Goal: Task Accomplishment & Management: Use online tool/utility

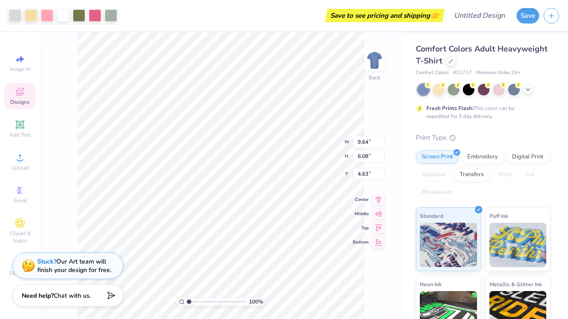
click at [32, 97] on div "Designs" at bounding box center [19, 96] width 31 height 26
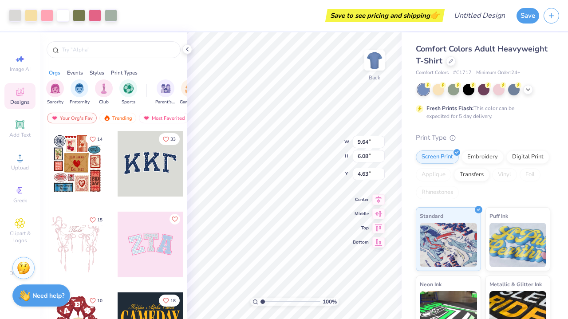
click at [33, 98] on div "Designs" at bounding box center [19, 96] width 31 height 26
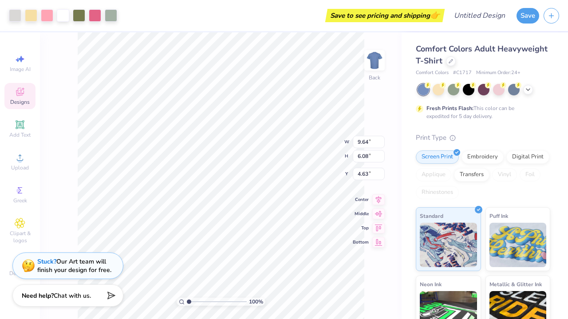
click at [33, 99] on div "Designs" at bounding box center [19, 96] width 31 height 26
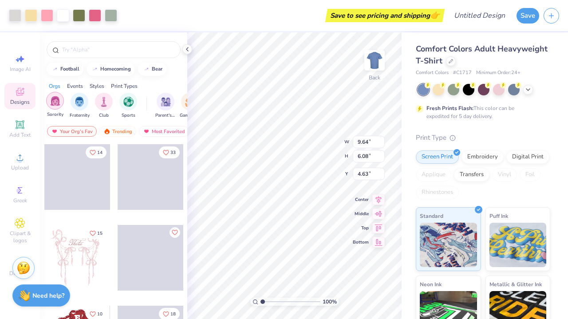
click at [53, 105] on img "filter for Sorority" at bounding box center [55, 101] width 10 height 10
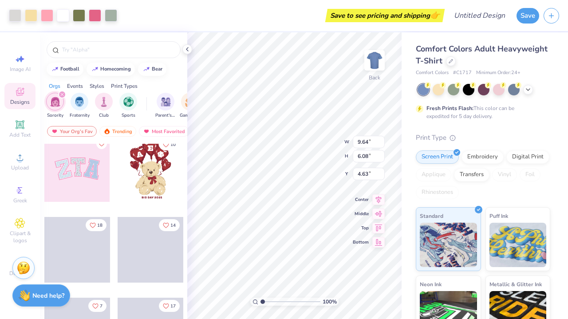
scroll to position [77, 0]
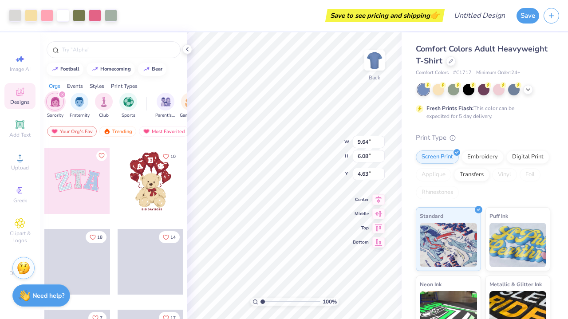
click at [79, 182] on div at bounding box center [77, 181] width 66 height 66
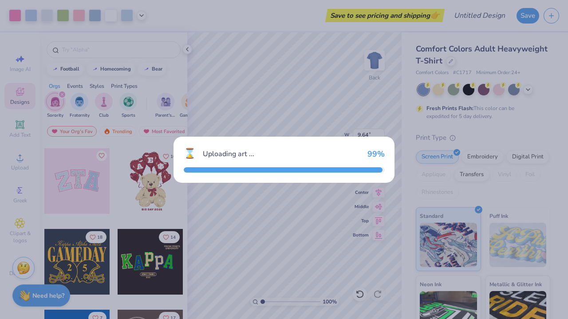
type input "9.71"
type input "4.86"
type input "3.00"
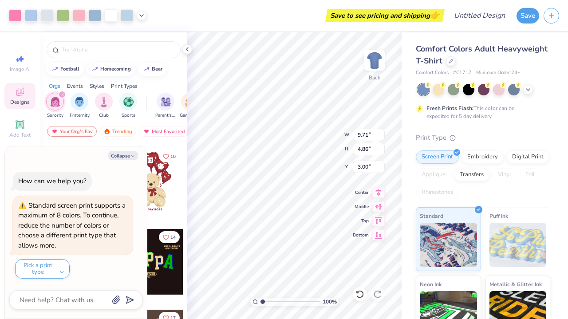
type textarea "x"
type input "9.64"
type input "6.08"
type input "4.63"
type textarea "x"
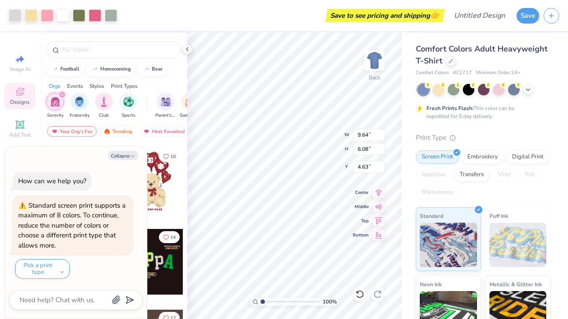
type input "8.26"
type textarea "x"
type input "1.30"
type input "1.21"
type input "11.77"
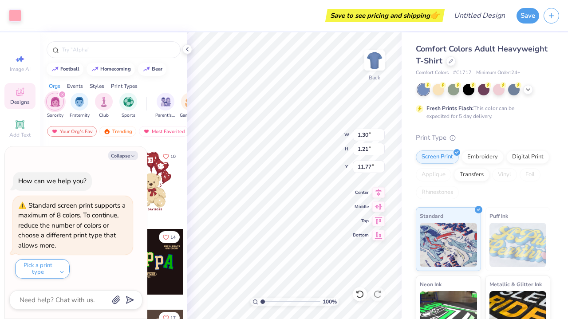
type textarea "x"
type input "2.41"
type input "2.30"
type input "11.93"
type textarea "x"
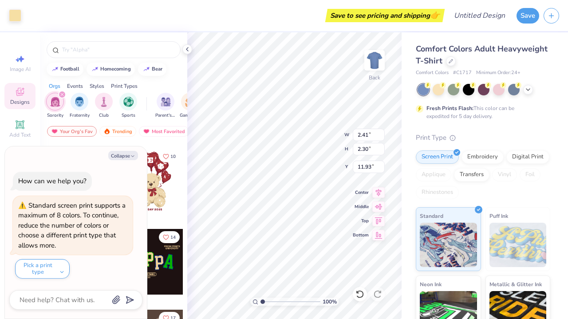
type input "4.74"
type input "2.08"
type input "10.04"
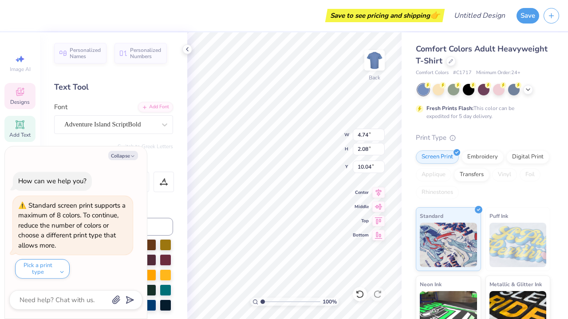
type textarea "x"
type input "9.71"
type input "4.86"
type input "3.00"
click at [172, 202] on div "Color" at bounding box center [113, 206] width 119 height 10
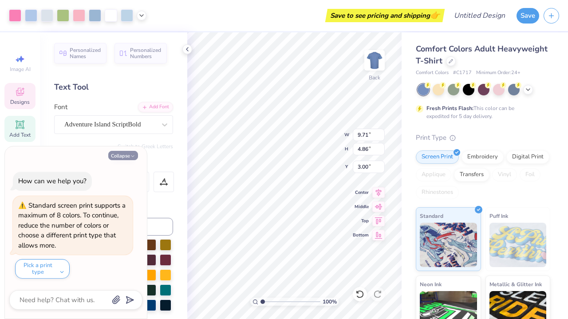
click at [122, 154] on button "Collapse" at bounding box center [123, 155] width 30 height 9
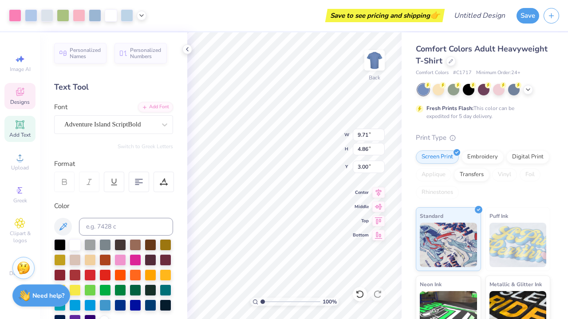
click at [26, 100] on span "Designs" at bounding box center [20, 101] width 20 height 7
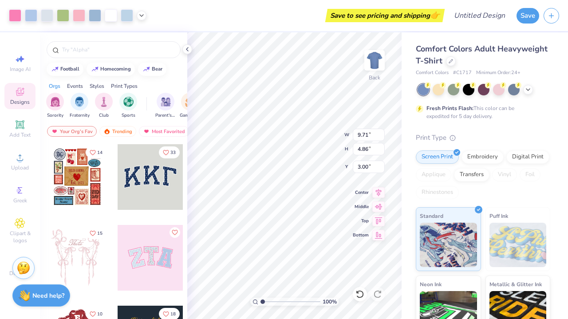
click at [567, 79] on div "Art colors Save to see pricing and shipping 👉 Design Title Save Image AI Design…" at bounding box center [284, 159] width 568 height 319
click at [459, 254] on div "Art colors Save to see pricing and shipping 👉 Design Title Save Image AI Design…" at bounding box center [284, 159] width 568 height 319
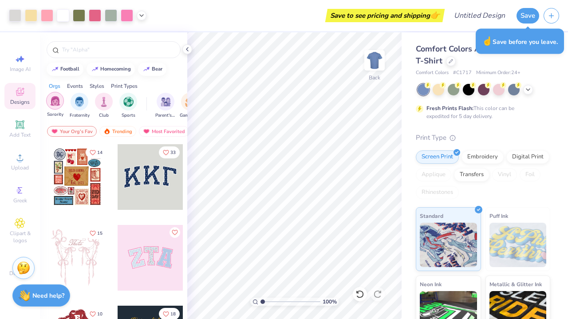
click at [59, 106] on img "filter for Sorority" at bounding box center [55, 101] width 10 height 10
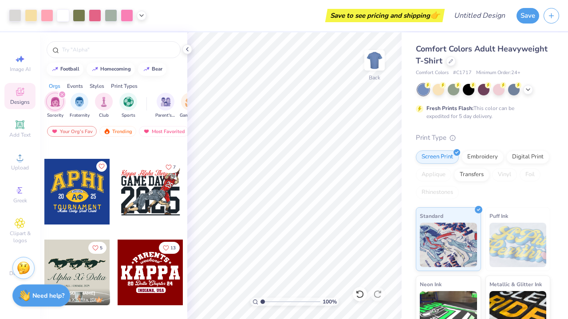
scroll to position [1443, 0]
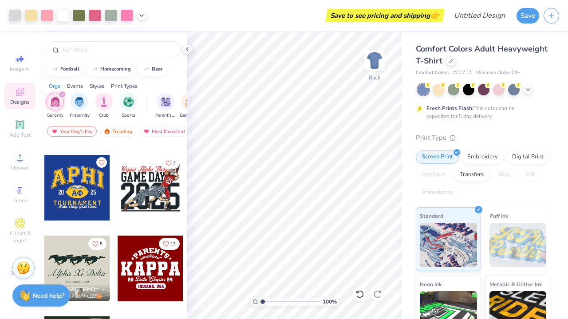
click at [83, 206] on div at bounding box center [77, 188] width 66 height 66
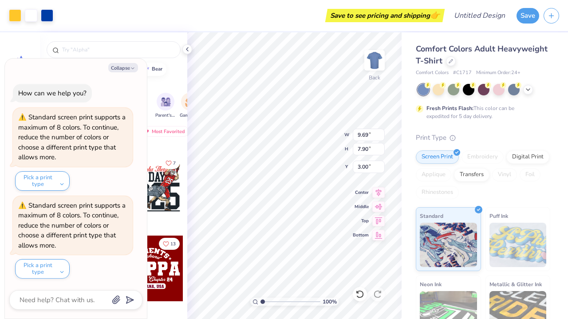
type textarea "x"
type input "16.60"
type textarea "x"
type input "4.74"
type input "2.08"
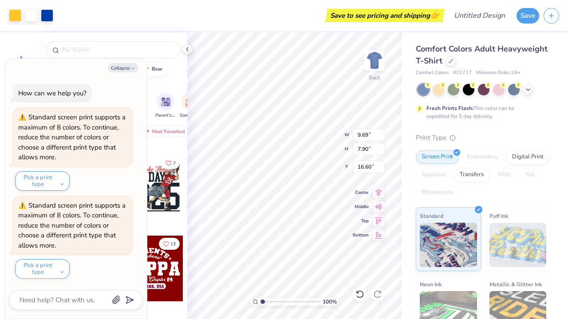
type input "10.04"
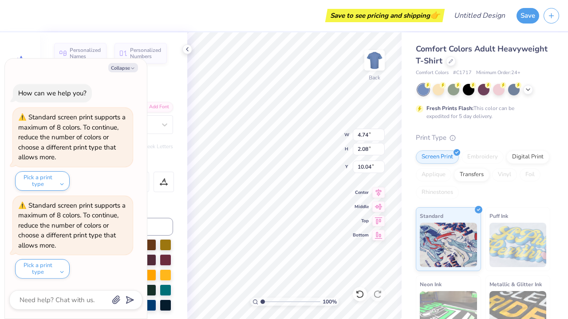
type textarea "x"
type textarea "Zta"
type textarea "x"
type textarea "ta"
type textarea "x"
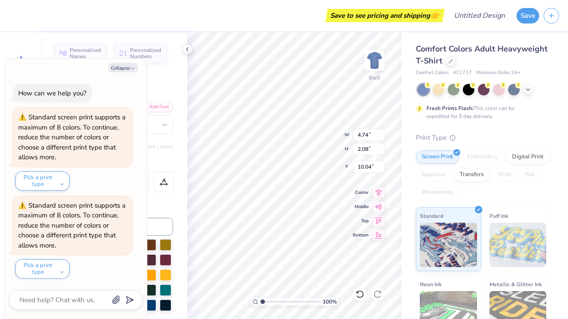
type textarea "ta"
type textarea "x"
type textarea "t"
type textarea "x"
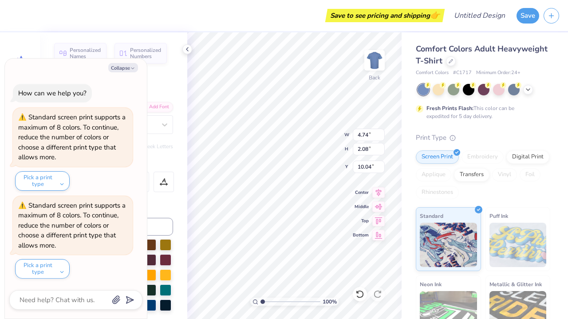
type input "6.85"
type input "4.33"
type input "9.19"
type textarea "x"
type input "9.20"
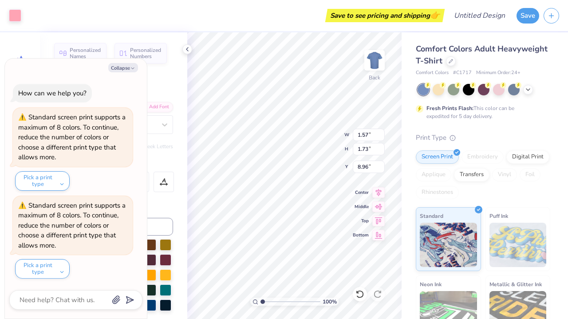
type textarea "x"
type input "9.06"
type textarea "x"
type input "12.05"
type textarea "x"
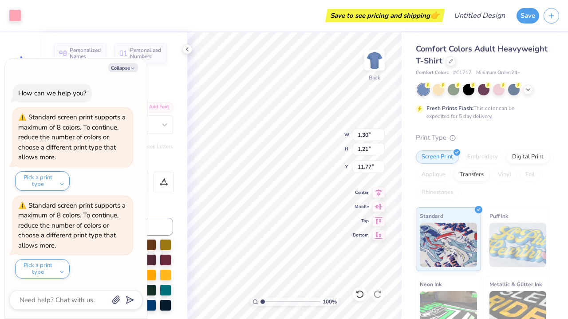
type input "11.89"
type textarea "x"
type input "12.50"
type textarea "x"
type input "8.32"
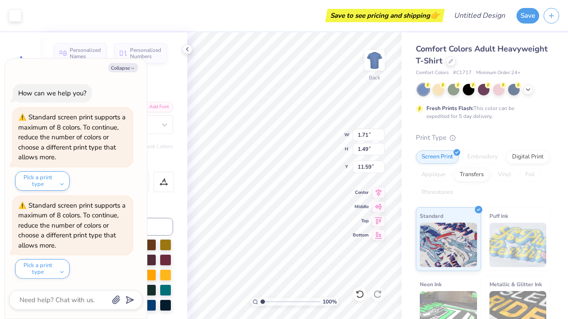
type textarea "x"
type input "11.75"
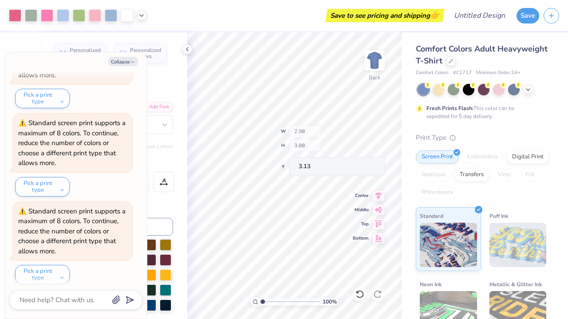
scroll to position [339, 0]
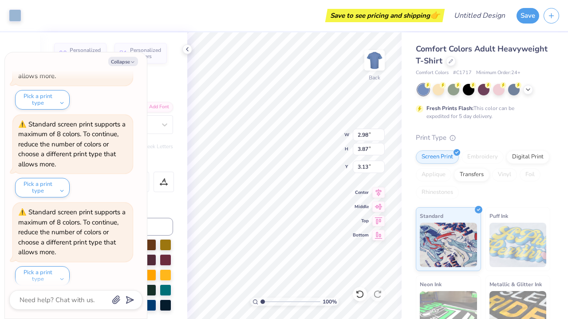
type textarea "x"
type input "3.00"
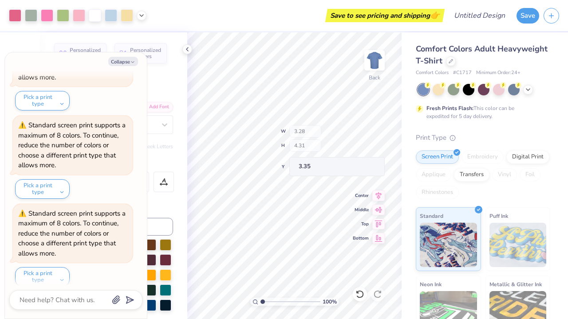
scroll to position [513, 0]
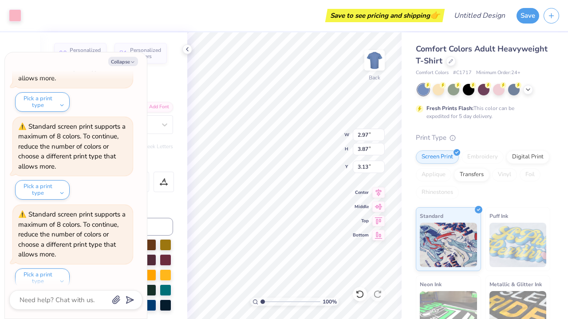
type textarea "x"
type input "3.32"
type textarea "x"
type input "3.00"
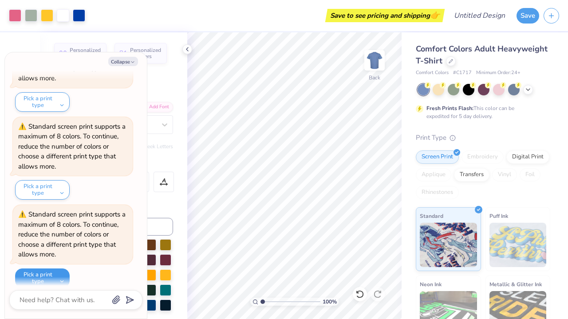
click at [53, 272] on button "Pick a print type" at bounding box center [42, 278] width 55 height 20
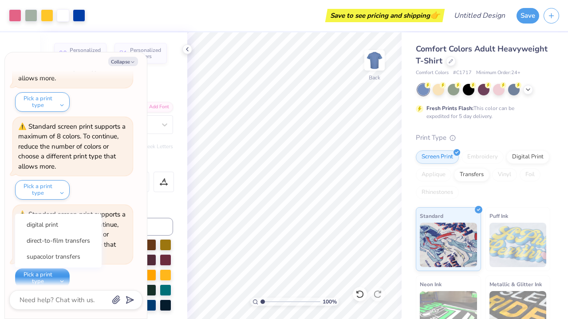
click at [55, 273] on button "Pick a print type" at bounding box center [42, 278] width 55 height 20
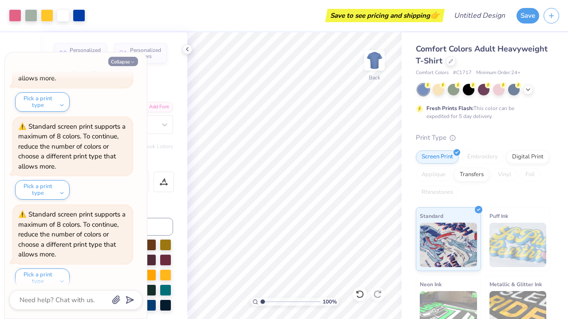
click at [127, 63] on button "Collapse" at bounding box center [123, 61] width 30 height 9
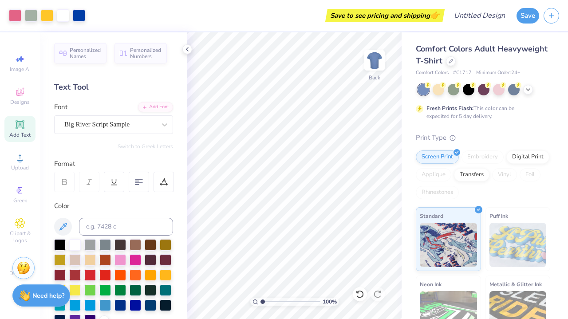
type textarea "x"
click at [107, 274] on div at bounding box center [105, 274] width 12 height 12
click at [105, 278] on div at bounding box center [105, 274] width 12 height 12
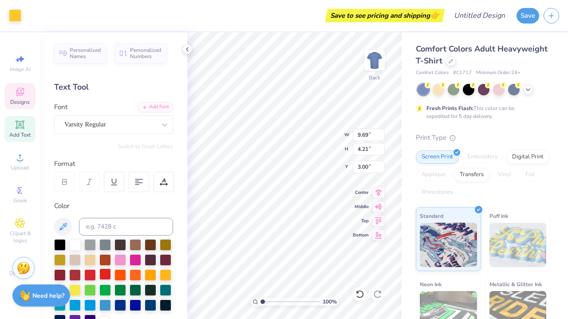
type input "3.24"
type input "6.73"
type input "9.69"
type input "4.21"
type input "3.24"
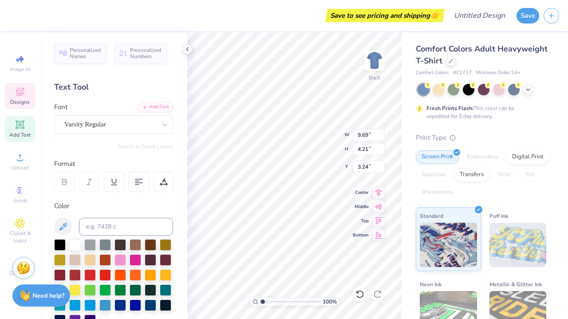
type input "7.25"
type input "0.94"
type input "9.78"
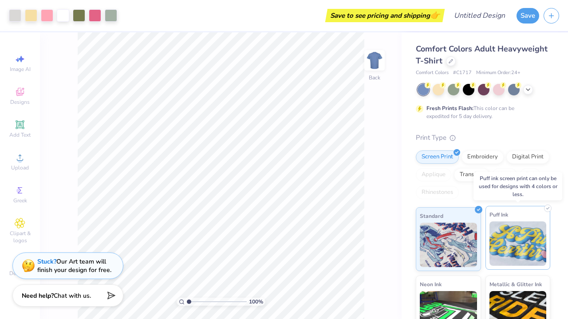
click at [537, 248] on img at bounding box center [517, 243] width 57 height 44
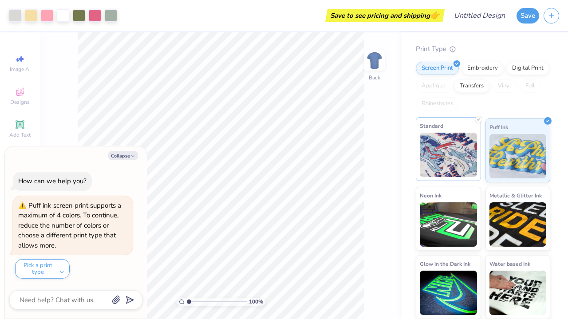
scroll to position [88, 0]
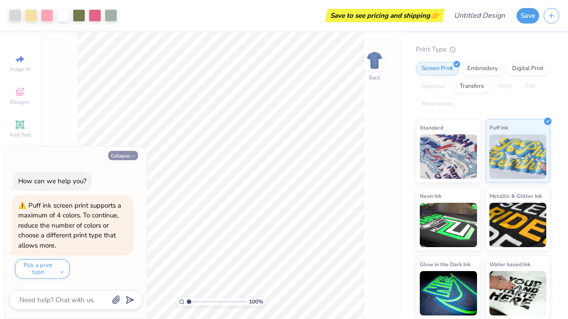
click at [129, 160] on button "Collapse" at bounding box center [123, 155] width 30 height 9
type textarea "x"
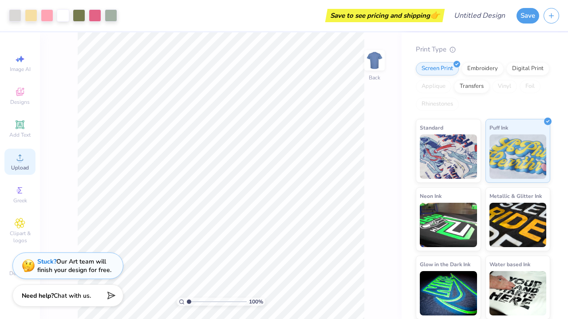
click at [20, 160] on icon at bounding box center [20, 157] width 6 height 6
click at [22, 71] on span "Image AI" at bounding box center [20, 69] width 21 height 7
select select "4"
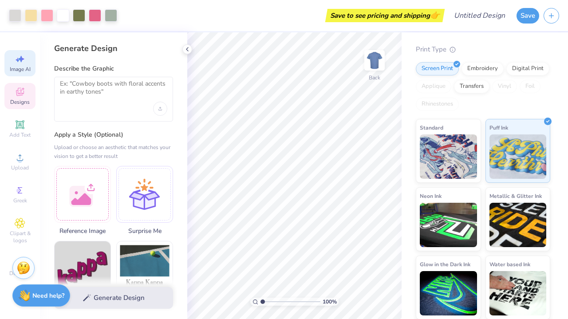
click at [22, 108] on div "Designs" at bounding box center [19, 96] width 31 height 26
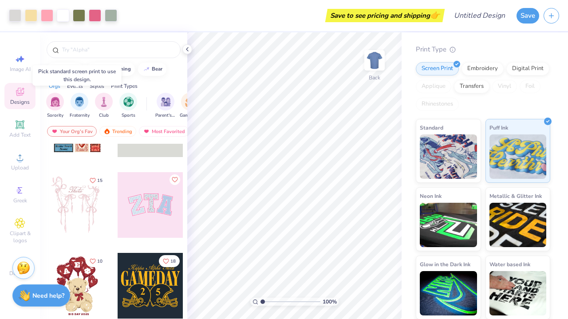
scroll to position [47, 0]
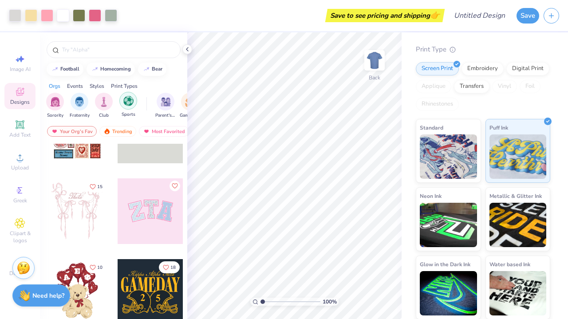
click at [130, 98] on img "filter for Sports" at bounding box center [128, 101] width 10 height 10
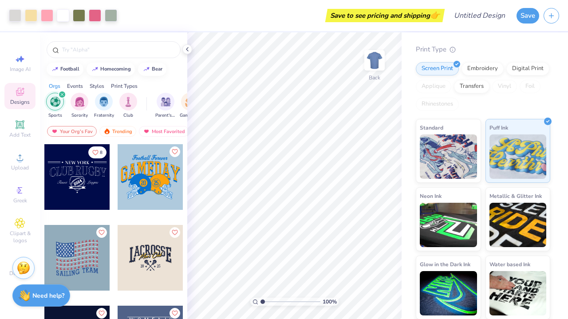
scroll to position [0, 0]
click at [158, 166] on div at bounding box center [151, 177] width 66 height 66
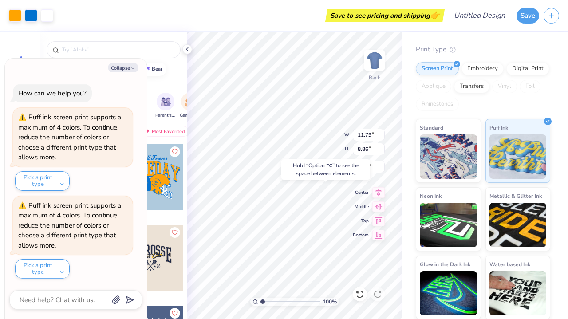
type textarea "x"
type input "12.84"
type textarea "x"
type input "9.64"
type input "6.08"
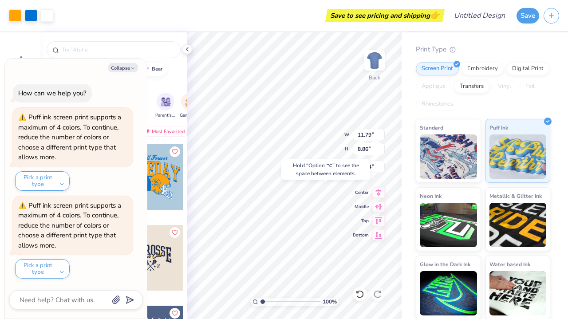
type input "4.63"
type textarea "x"
type input "3.33"
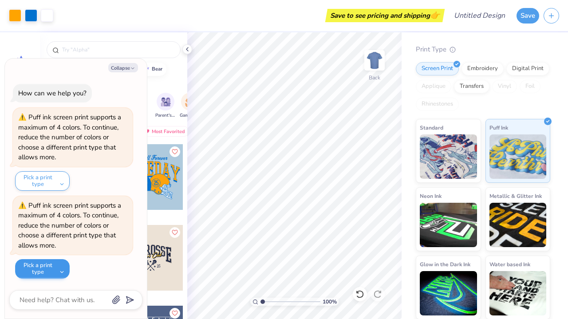
click at [58, 275] on button "Pick a print type" at bounding box center [42, 269] width 55 height 20
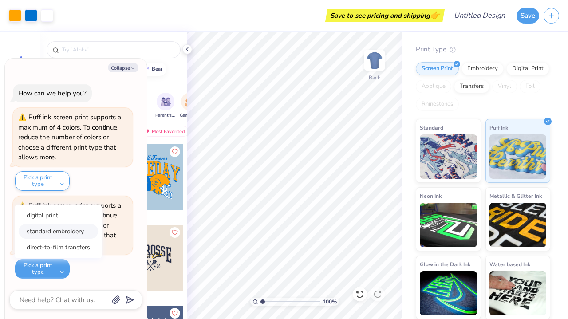
click at [66, 229] on button "standard embroidery" at bounding box center [58, 231] width 79 height 15
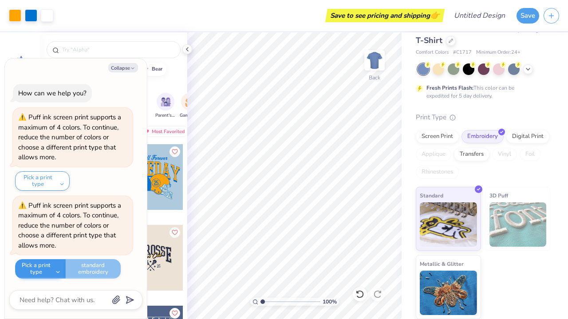
click at [59, 266] on button "Pick a print type" at bounding box center [40, 269] width 51 height 20
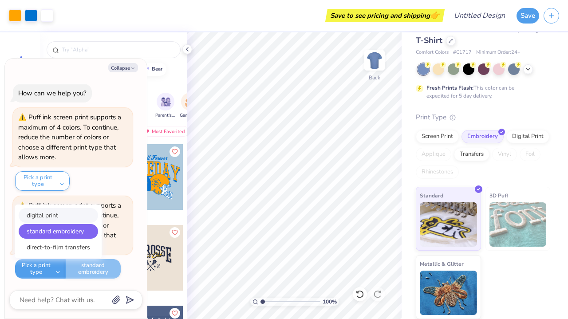
click at [56, 220] on button "digital print" at bounding box center [58, 215] width 79 height 15
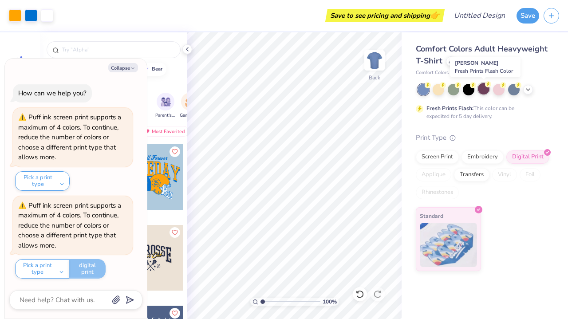
click at [482, 91] on div at bounding box center [484, 89] width 12 height 12
click at [95, 268] on div "Pick a print type digital print standard embroidery direct-to-film transfers di…" at bounding box center [60, 269] width 91 height 20
click at [132, 72] on button "Collapse" at bounding box center [123, 67] width 30 height 9
type textarea "x"
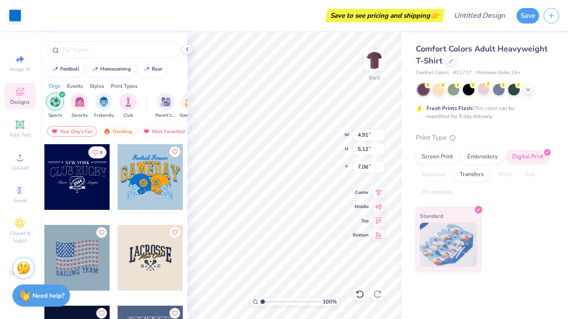
type input "1.59"
type input "2.78"
type input "8.12"
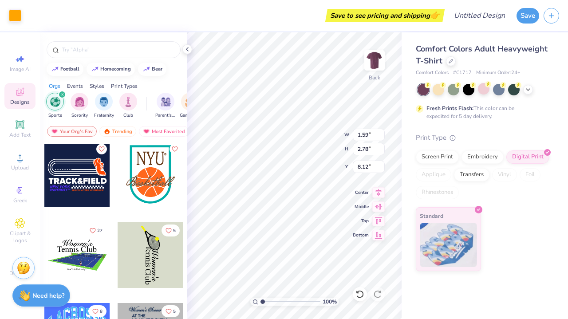
scroll to position [3793, 0]
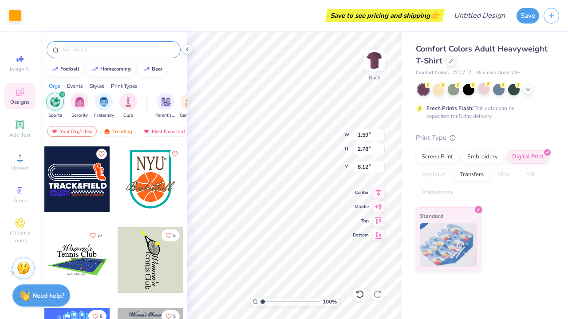
click at [85, 45] on div at bounding box center [114, 49] width 134 height 17
click at [78, 69] on div "football" at bounding box center [69, 68] width 19 height 5
type input "football"
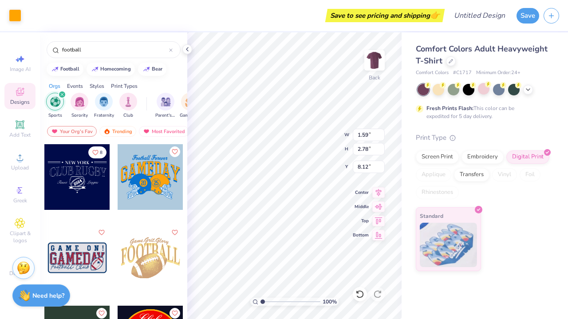
scroll to position [0, 0]
click at [61, 97] on div "filter for Sports" at bounding box center [62, 95] width 8 height 8
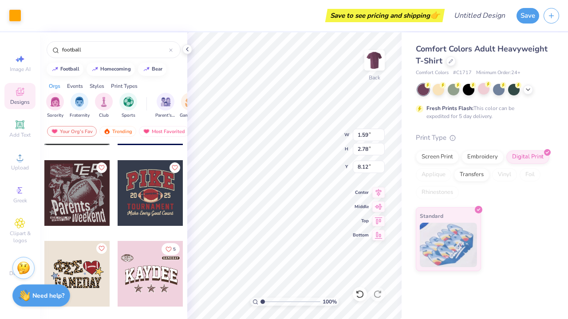
scroll to position [391, 0]
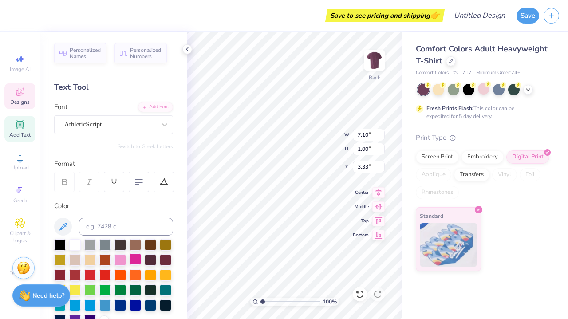
click at [138, 264] on div at bounding box center [136, 259] width 12 height 12
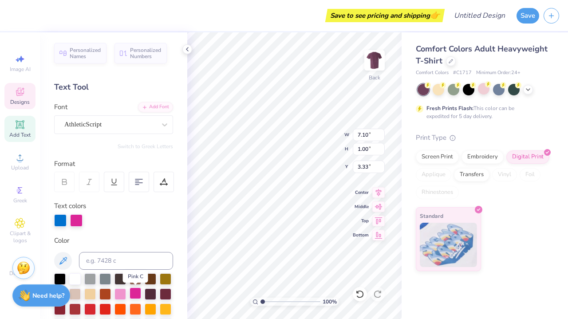
scroll to position [0, 2]
click at [120, 278] on div at bounding box center [120, 278] width 12 height 12
click at [59, 279] on div at bounding box center [60, 278] width 12 height 12
click at [79, 218] on div at bounding box center [76, 220] width 12 height 12
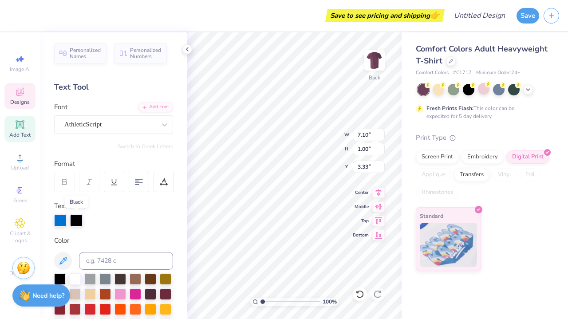
click at [79, 219] on div at bounding box center [76, 220] width 12 height 12
click at [77, 221] on div at bounding box center [76, 220] width 12 height 12
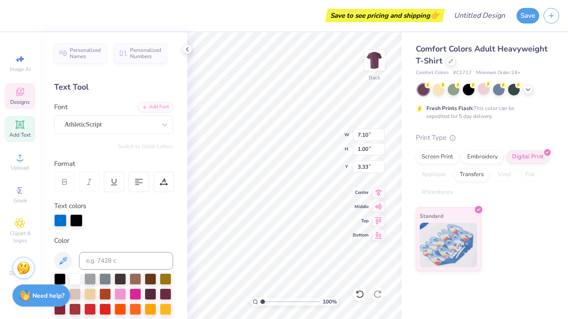
type input "11.79"
type input "2.76"
type input "5.05"
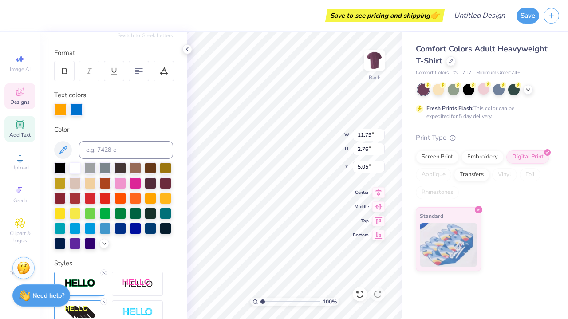
scroll to position [114, 0]
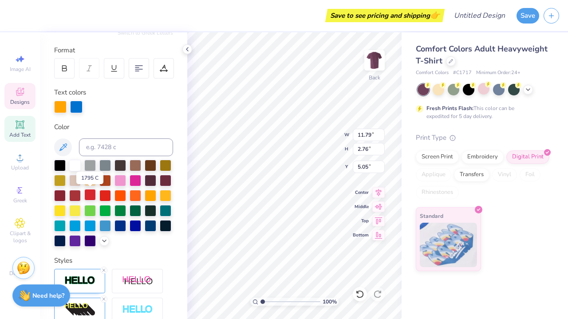
click at [90, 199] on div at bounding box center [90, 195] width 12 height 12
click at [73, 106] on div at bounding box center [76, 106] width 12 height 12
click at [107, 194] on div at bounding box center [105, 195] width 12 height 12
click at [61, 105] on div at bounding box center [60, 106] width 12 height 12
click at [72, 168] on div at bounding box center [75, 165] width 12 height 12
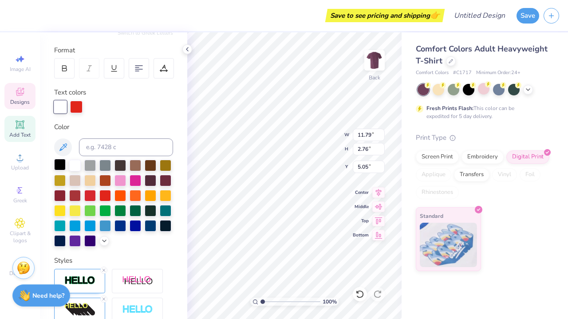
click at [60, 162] on div at bounding box center [60, 165] width 12 height 12
click at [79, 106] on div at bounding box center [76, 106] width 12 height 12
click at [99, 201] on div at bounding box center [105, 195] width 12 height 12
click at [79, 193] on div at bounding box center [75, 195] width 12 height 12
click at [76, 191] on div at bounding box center [75, 195] width 12 height 12
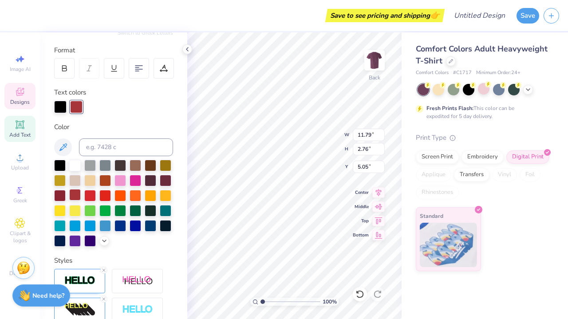
click at [76, 191] on div at bounding box center [75, 195] width 12 height 12
click at [63, 106] on div at bounding box center [60, 106] width 12 height 12
click at [63, 170] on div at bounding box center [60, 165] width 12 height 12
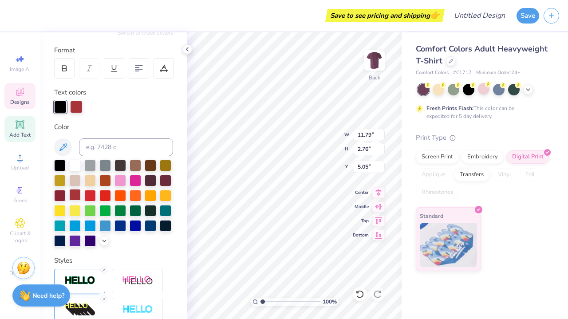
click at [74, 196] on div at bounding box center [75, 195] width 12 height 12
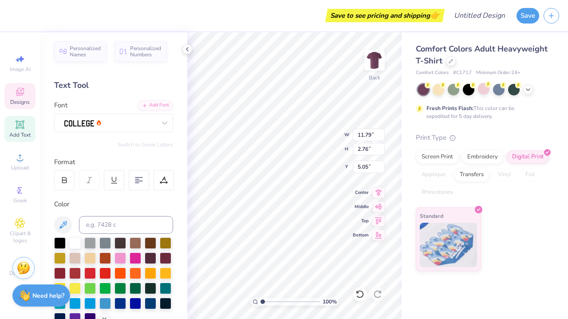
scroll to position [14, 0]
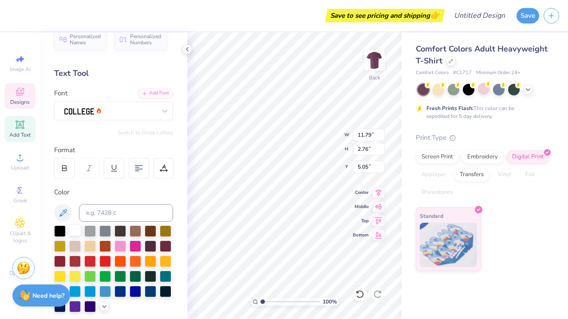
click at [71, 225] on div at bounding box center [75, 230] width 12 height 12
click at [75, 230] on div at bounding box center [75, 230] width 12 height 12
type input "4.91"
type input "5.12"
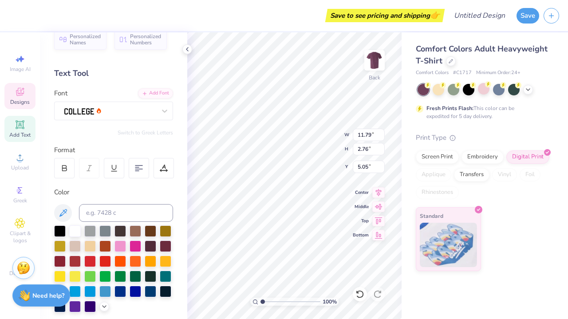
type input "7.06"
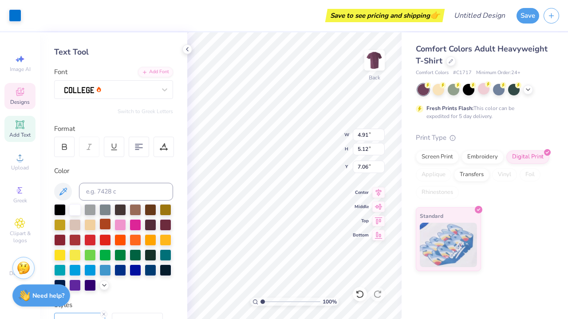
scroll to position [75, 0]
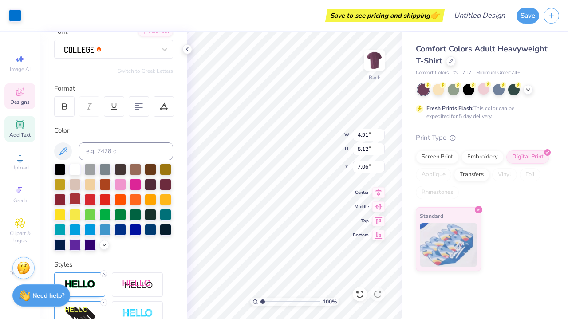
click at [75, 199] on div at bounding box center [75, 199] width 12 height 12
type input "1.59"
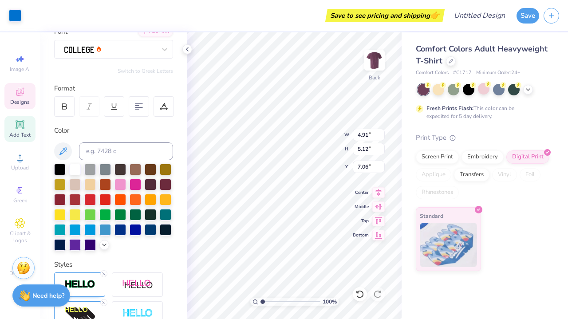
type input "2.78"
type input "8.40"
type input "4.91"
type input "5.12"
type input "7.06"
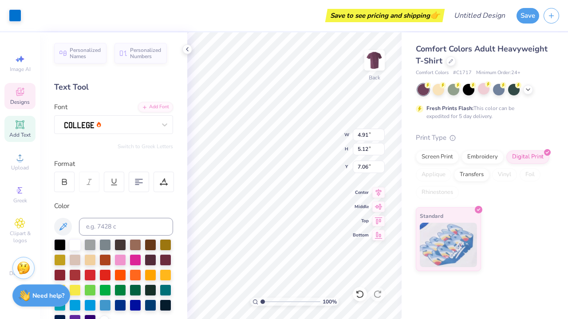
scroll to position [0, 0]
click at [93, 289] on div at bounding box center [90, 290] width 12 height 12
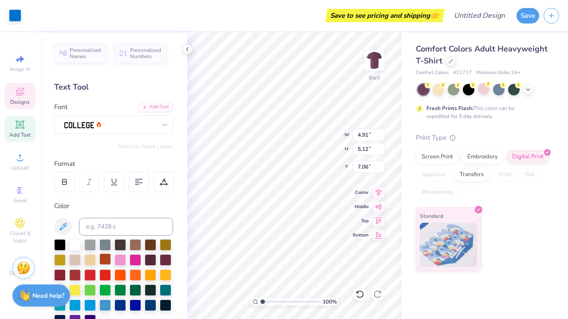
click at [105, 264] on div at bounding box center [105, 259] width 12 height 12
click at [47, 299] on div "Need help? Chat with us." at bounding box center [41, 294] width 58 height 22
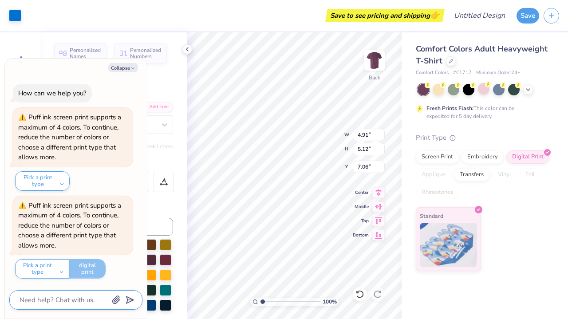
click at [60, 302] on textarea at bounding box center [64, 300] width 90 height 12
type textarea "x"
type textarea "m"
type textarea "x"
type textarea "ma"
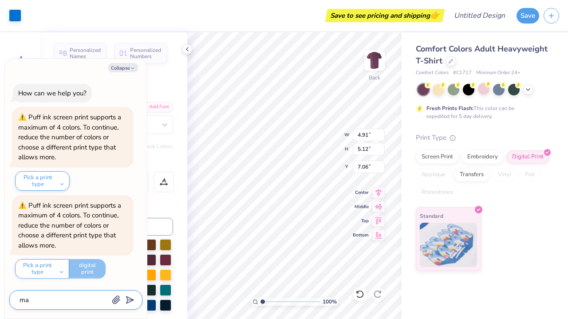
type textarea "x"
type textarea "mak"
type textarea "x"
type textarea "make"
type textarea "x"
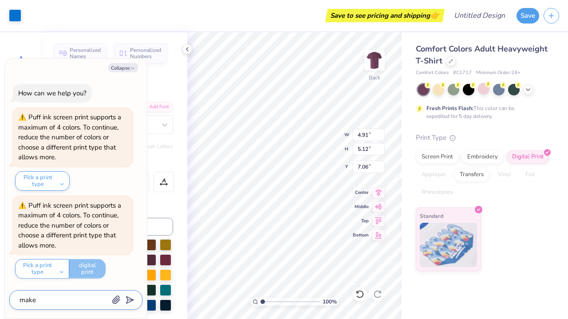
type textarea "make"
type textarea "x"
type textarea "make h"
type textarea "x"
type textarea "make he"
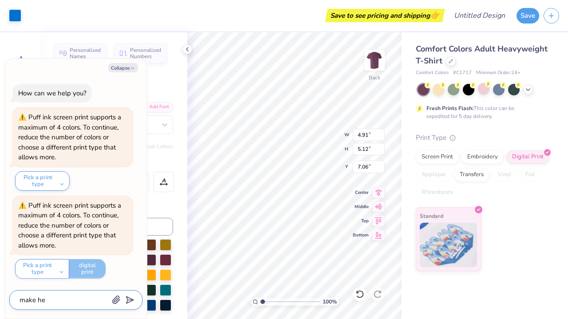
type textarea "x"
type textarea "make hel"
type textarea "x"
type textarea "make helm"
type textarea "x"
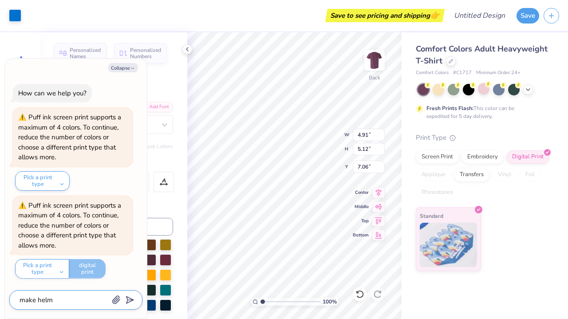
type textarea "make helme"
type textarea "x"
type textarea "make helmet"
type textarea "x"
type textarea "make helmets"
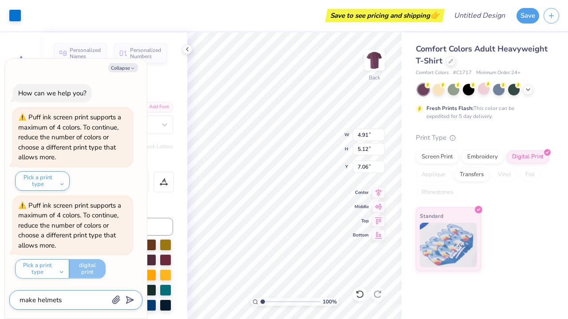
type textarea "x"
type textarea "make helmets"
type textarea "x"
type textarea "make helmets b"
type textarea "x"
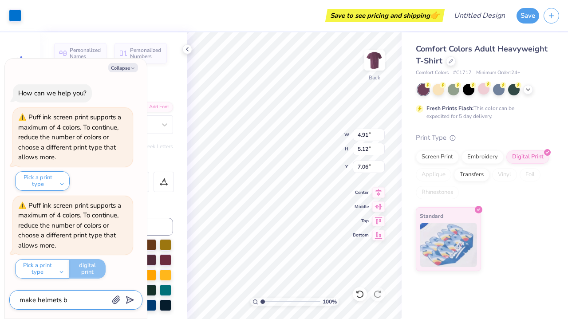
type textarea "make helmets bl"
type textarea "x"
type textarea "make helmets bla"
type textarea "x"
type textarea "make helmets blac"
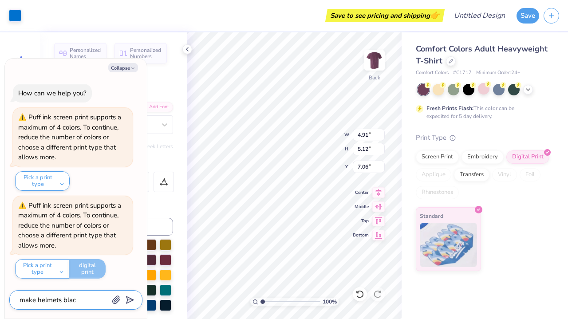
type textarea "x"
type textarea "make helmets black"
type textarea "x"
type textarea "make helmets black"
type textarea "x"
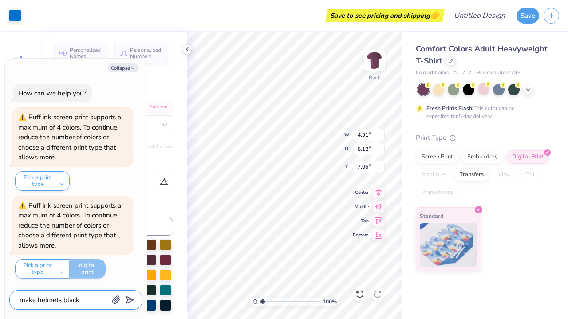
type textarea "make helmets black a"
type textarea "x"
type textarea "make helmets black an"
type textarea "x"
type textarea "make helmets black and"
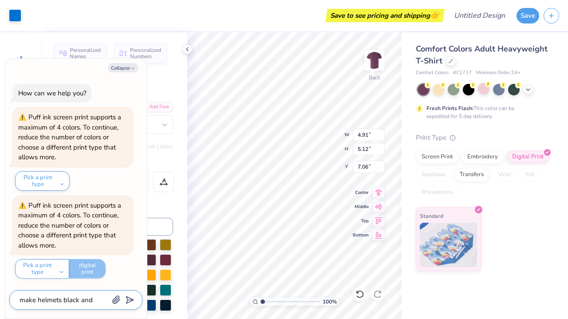
type textarea "x"
type textarea "make helmets black and"
type textarea "x"
type textarea "make helmets black and r"
type textarea "x"
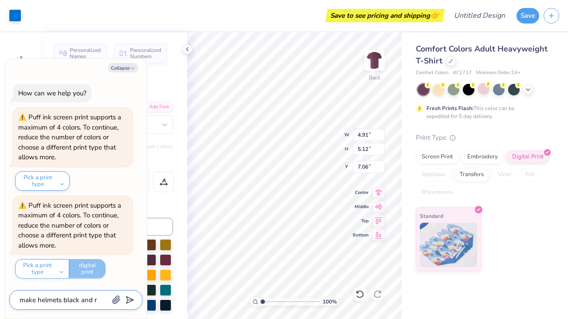
type textarea "make helmets black and re"
type textarea "x"
type textarea "make helmets black and red"
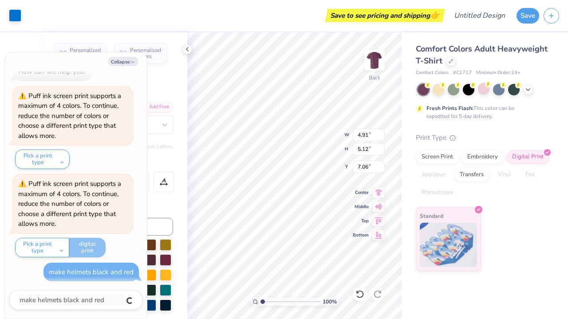
type textarea "x"
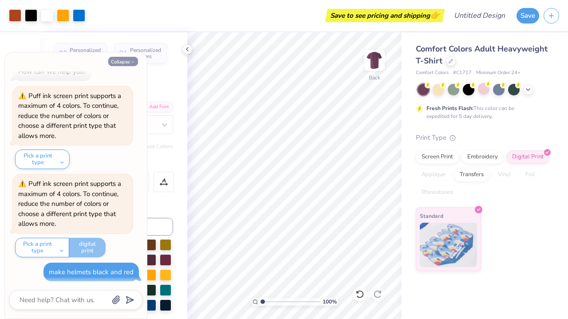
click at [126, 64] on button "Collapse" at bounding box center [123, 61] width 30 height 9
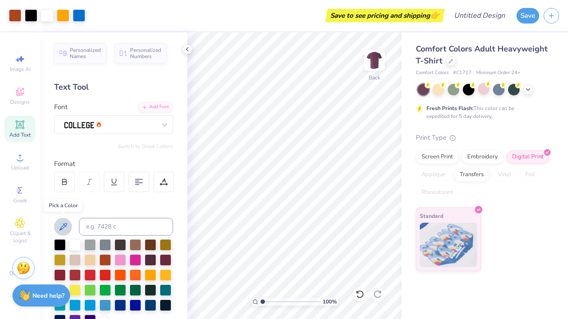
click at [67, 227] on icon at bounding box center [63, 226] width 11 height 11
click at [186, 51] on icon at bounding box center [187, 49] width 7 height 7
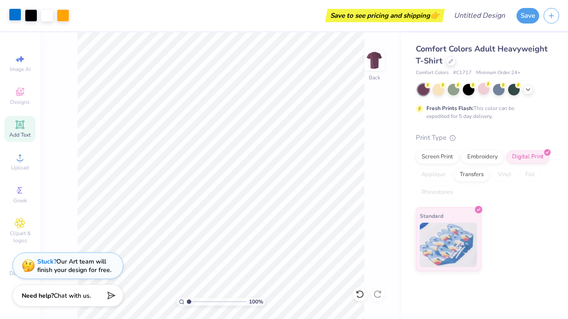
click at [18, 18] on div at bounding box center [15, 14] width 12 height 12
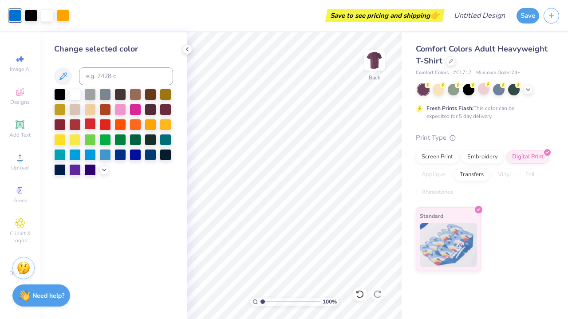
click at [90, 127] on div at bounding box center [90, 124] width 12 height 12
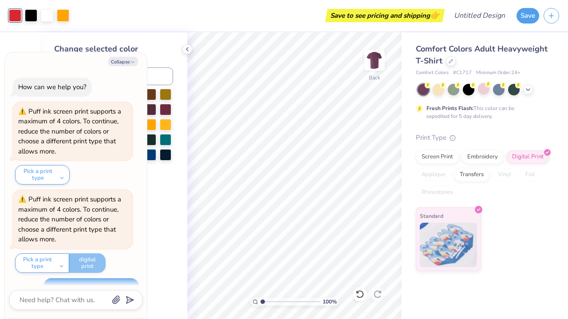
scroll to position [77, 0]
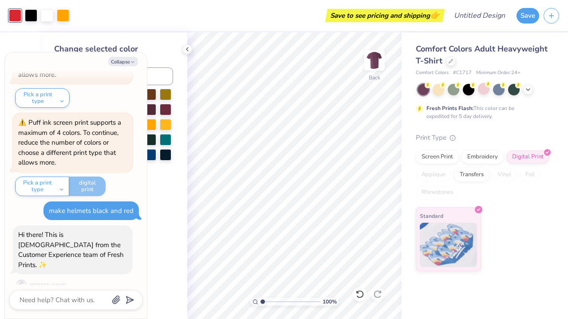
click at [118, 67] on div "Collapse How can we help you? Puff ink screen print supports a maximum of 4 col…" at bounding box center [76, 185] width 142 height 266
click at [118, 66] on div "Collapse How can we help you? Puff ink screen print supports a maximum of 4 col…" at bounding box center [76, 185] width 142 height 266
click at [120, 64] on button "Collapse" at bounding box center [123, 61] width 30 height 9
type textarea "x"
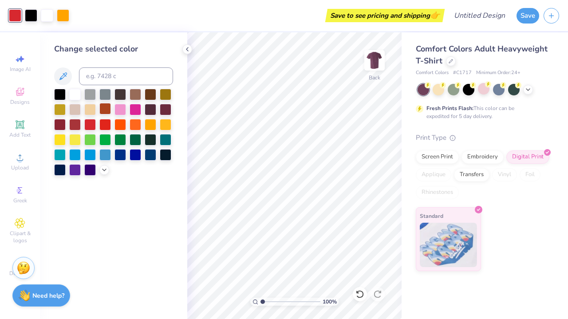
click at [106, 111] on div at bounding box center [105, 109] width 12 height 12
click at [75, 126] on div at bounding box center [75, 124] width 12 height 12
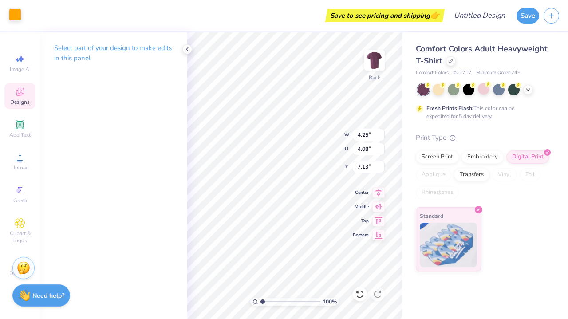
click at [11, 12] on div at bounding box center [15, 14] width 12 height 12
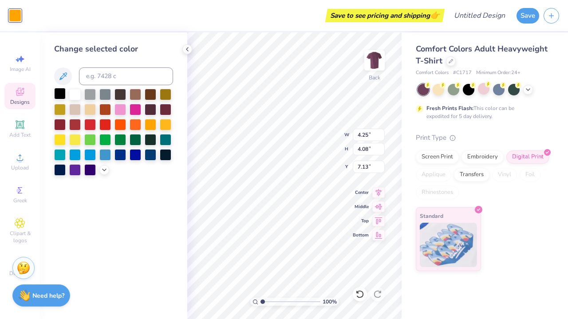
click at [60, 95] on div at bounding box center [60, 94] width 12 height 12
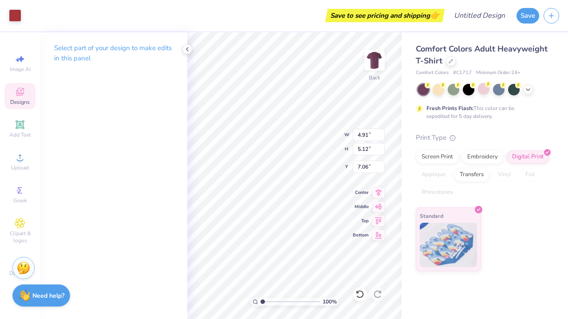
type input "4.91"
type input "5.12"
type input "7.06"
type input "0.92"
type input "0.86"
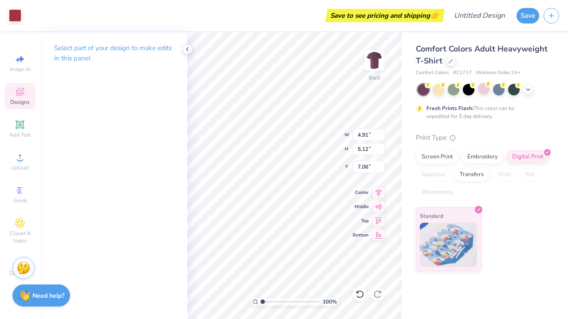
type input "8.40"
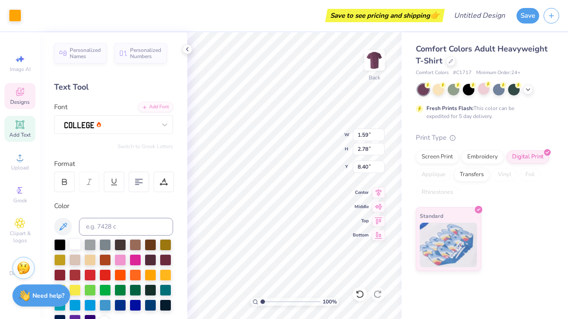
click at [76, 244] on div at bounding box center [75, 244] width 12 height 12
click at [76, 274] on div at bounding box center [75, 274] width 12 height 12
type input "0.92"
type input "0.86"
type input "4.25"
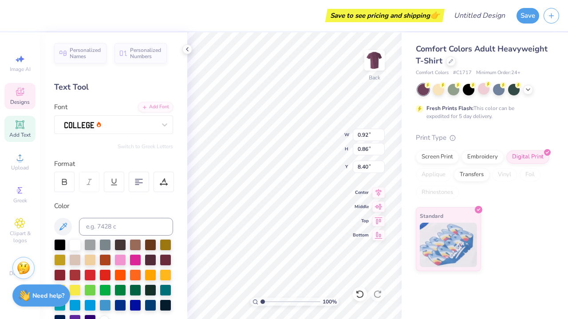
type input "4.08"
type input "7.13"
type input "4.91"
type input "5.12"
type input "7.07"
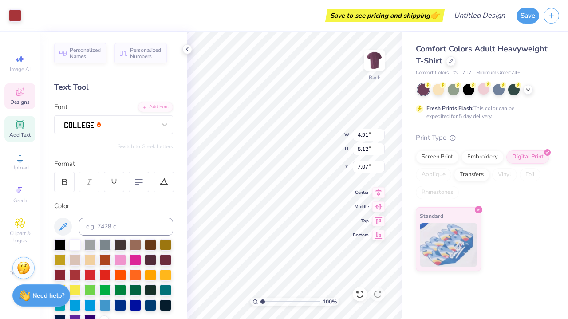
type input "0.92"
type input "0.86"
type input "8.40"
click at [29, 97] on div "Designs" at bounding box center [19, 96] width 31 height 26
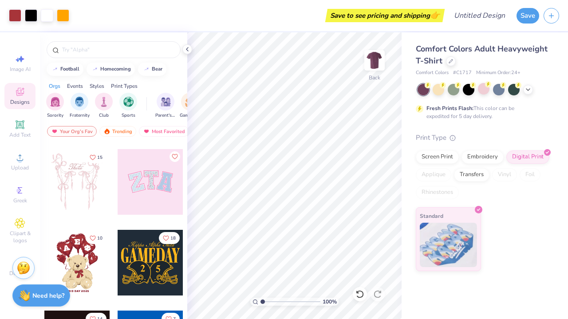
scroll to position [79, 0]
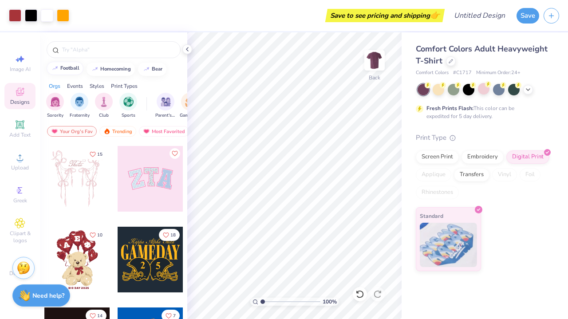
click at [73, 70] on div "football" at bounding box center [69, 68] width 19 height 5
type input "football"
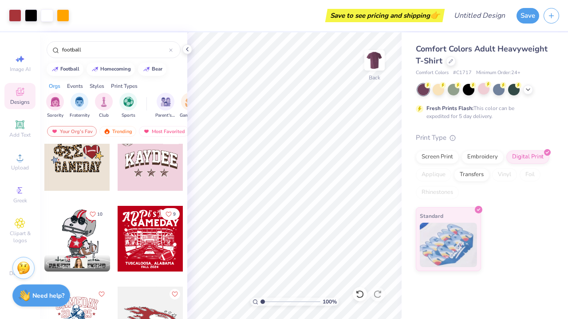
scroll to position [477, 0]
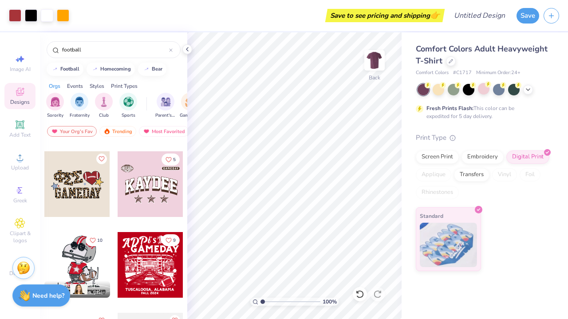
click at [85, 197] on div at bounding box center [77, 184] width 66 height 66
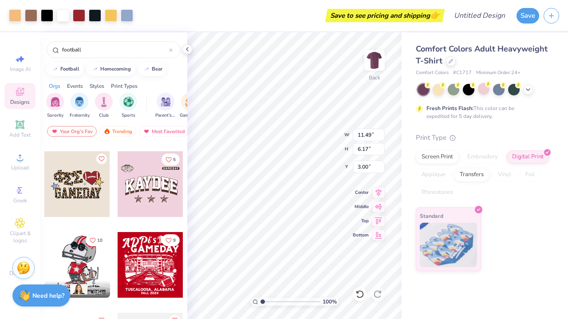
type input "14.72"
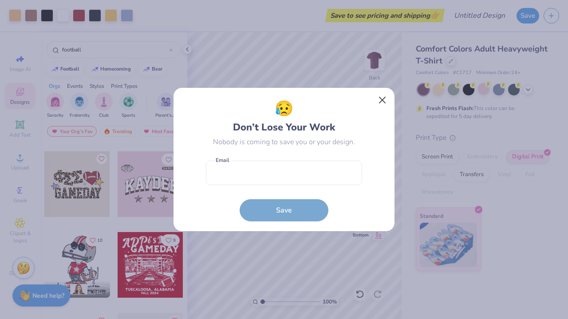
click at [382, 101] on button "Close" at bounding box center [382, 100] width 17 height 17
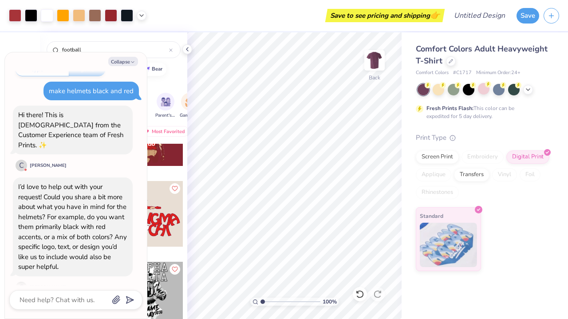
scroll to position [785, 0]
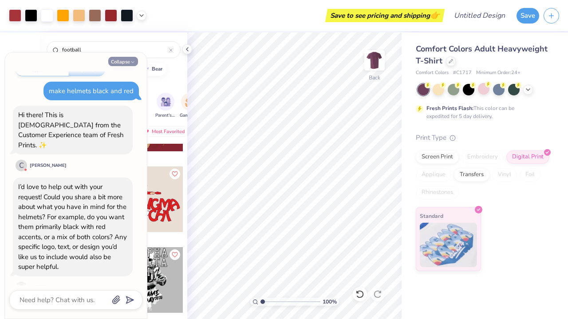
click at [119, 65] on button "Collapse" at bounding box center [123, 61] width 30 height 9
type textarea "x"
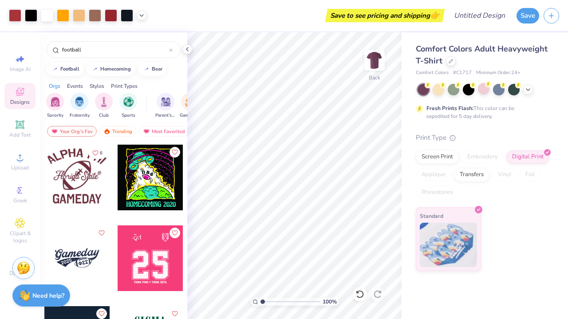
scroll to position [1852, 0]
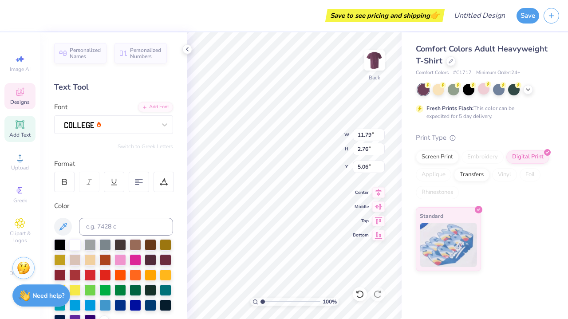
click at [453, 165] on div "Save to see pricing and shipping 👉 Design Title Save Image AI Designs Add Text …" at bounding box center [284, 159] width 568 height 319
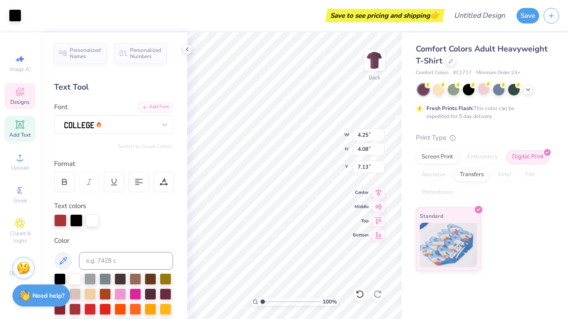
type input "7.22"
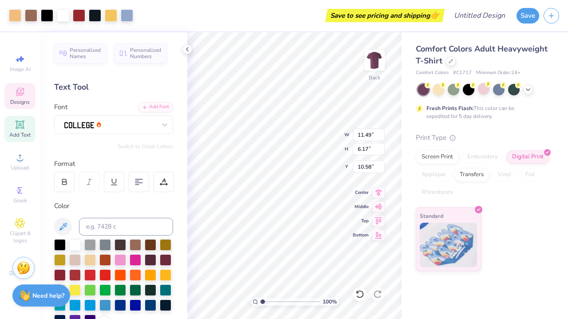
type input "10.63"
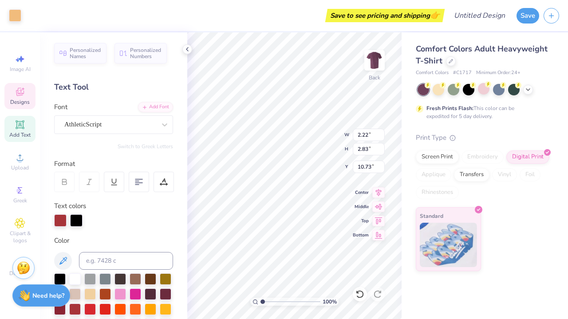
type input "3.00"
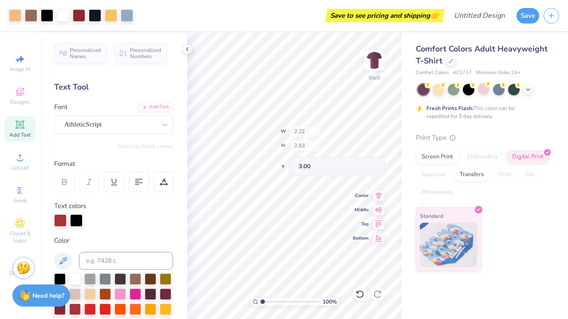
type input "2.15"
type input "2.77"
type input "10.76"
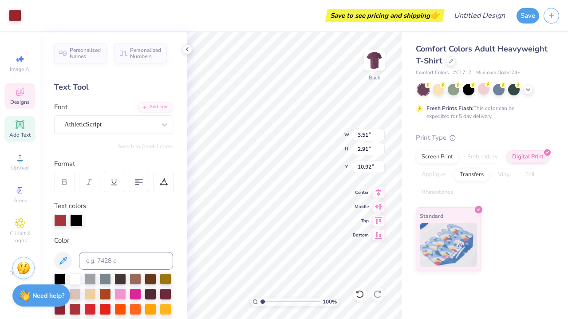
type input "3.00"
type input "3.65"
type input "3.08"
type input "3.00"
type input "2.88"
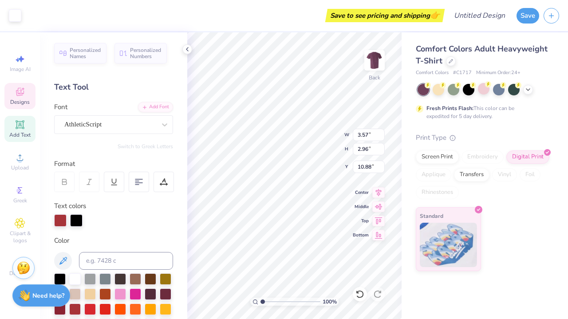
type input "1.87"
type input "6.53"
type input "3.51"
type input "2.91"
type input "7.47"
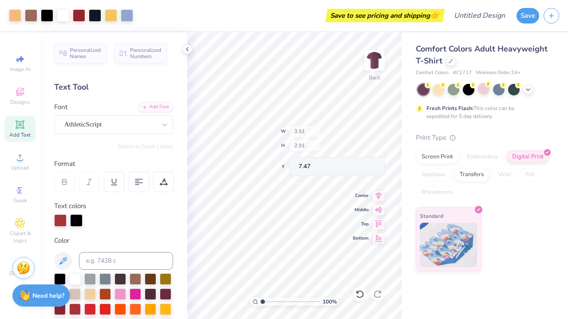
click at [304, 145] on div "100 % Back W 3.51 H 2.91 Y 7.47 Center Middle Top Bottom" at bounding box center [294, 175] width 214 height 287
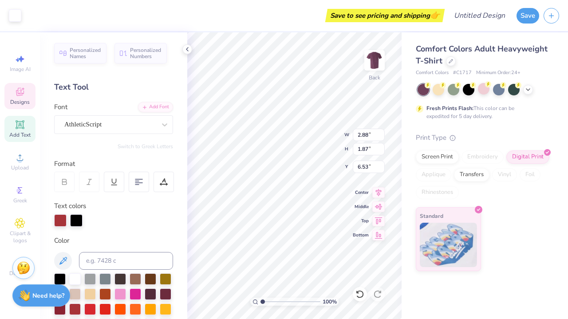
type input "3.00"
click at [316, 135] on div "100 % Back W 2.88 2.88 " H 1.87 1.87 " Y 3.00 3.00 " Center Middle Top Bottom" at bounding box center [294, 175] width 214 height 287
type input "3.00"
click at [317, 148] on div "100 % Back W 3.51 3.51 " H 2.91 2.91 " Y 3.00 3.00 " Center Middle Top Bottom" at bounding box center [294, 175] width 214 height 287
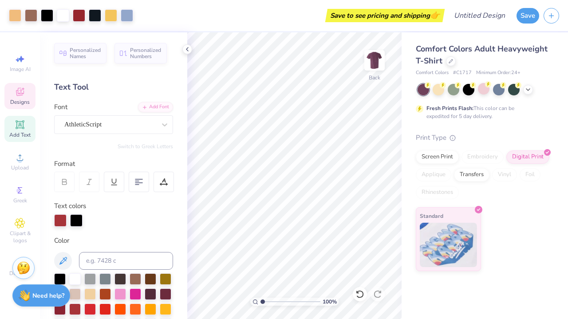
click at [24, 97] on icon at bounding box center [20, 92] width 11 height 11
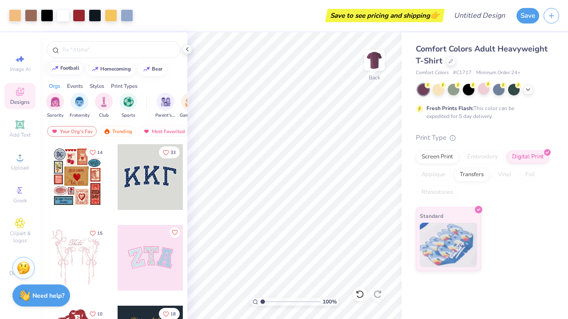
click at [63, 69] on div "football" at bounding box center [69, 68] width 19 height 5
type input "football"
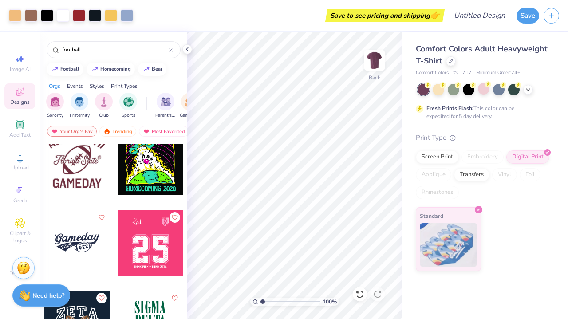
scroll to position [1861, 0]
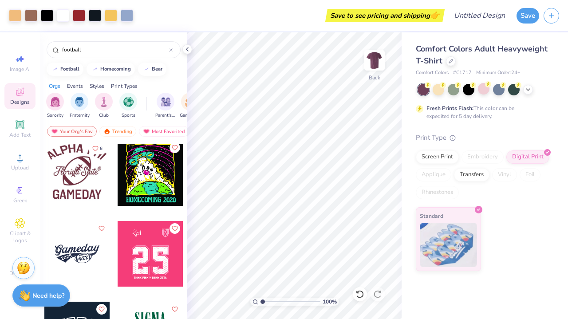
click at [85, 169] on div at bounding box center [77, 173] width 66 height 66
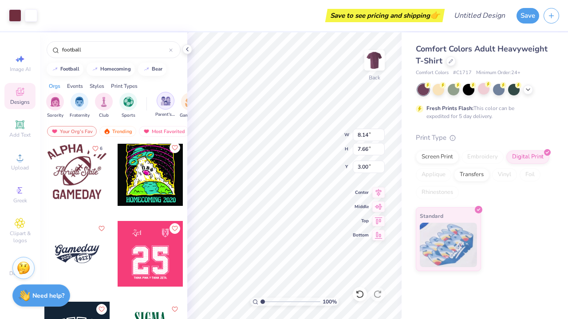
type input "1.04"
click at [435, 91] on div at bounding box center [439, 89] width 12 height 12
type input "2.29"
type input "2.91"
type input "10.69"
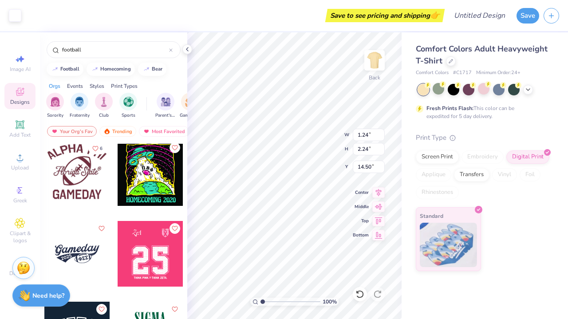
type input "14.02"
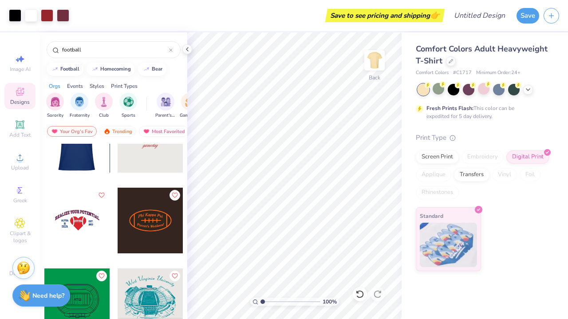
scroll to position [2138, 0]
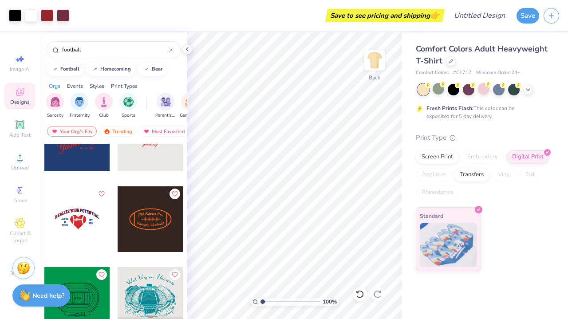
click at [91, 225] on div at bounding box center [77, 219] width 66 height 66
type input "11.02"
type input "1.12"
type input "12.86"
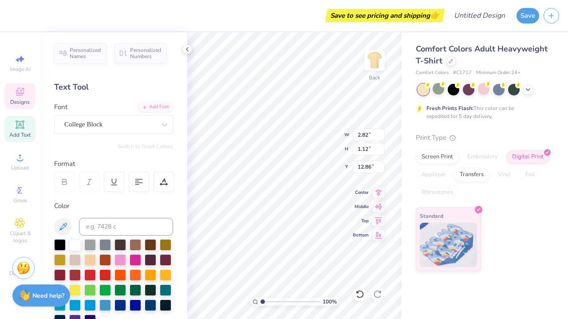
type textarea "A"
type textarea "CGHS"
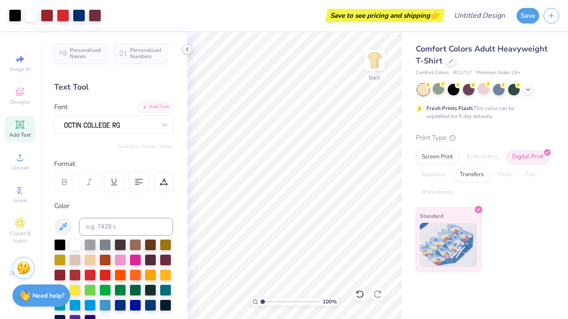
click at [185, 50] on icon at bounding box center [187, 49] width 7 height 7
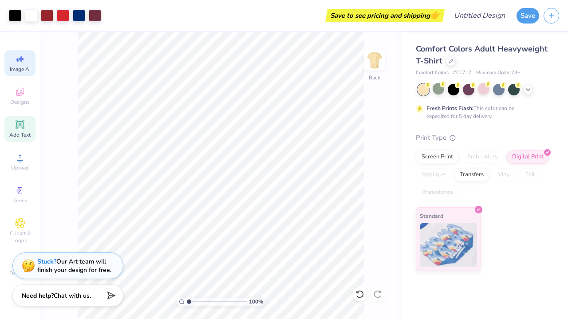
click at [28, 71] on span "Image AI" at bounding box center [20, 69] width 21 height 7
select select "4"
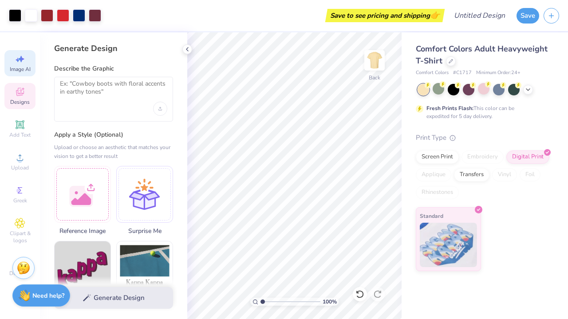
click at [28, 95] on div "Designs" at bounding box center [19, 96] width 31 height 26
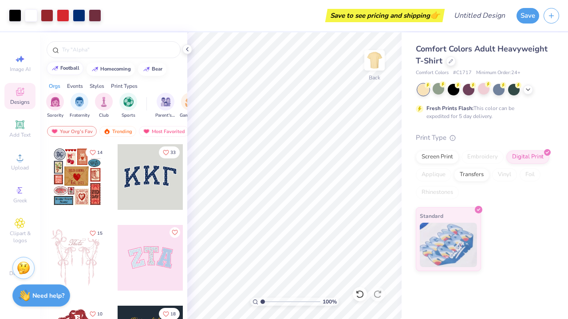
click at [71, 69] on div "football" at bounding box center [69, 68] width 19 height 5
type input "football"
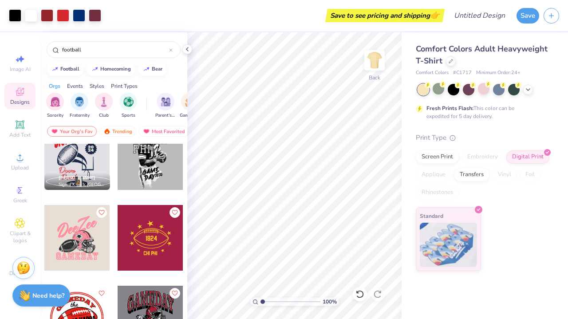
scroll to position [905, 0]
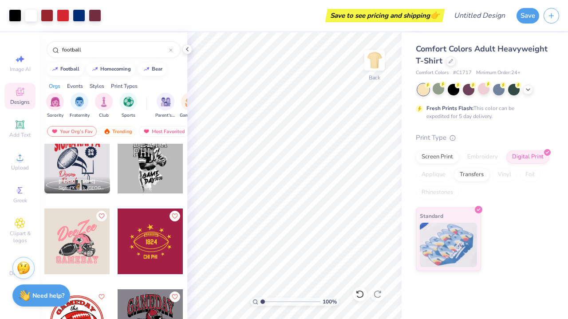
click at [154, 256] on div at bounding box center [151, 242] width 66 height 66
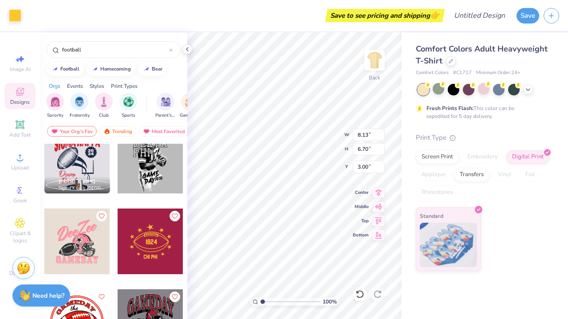
type input "16.04"
type input "5.19"
type input "4.28"
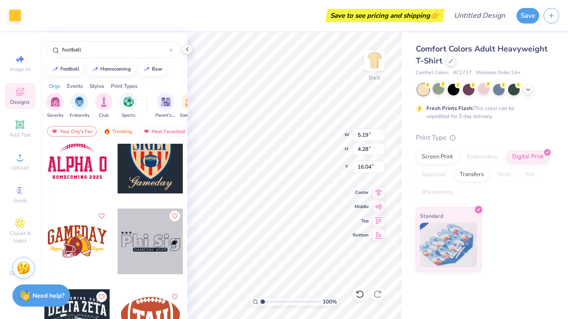
scroll to position [2914, 0]
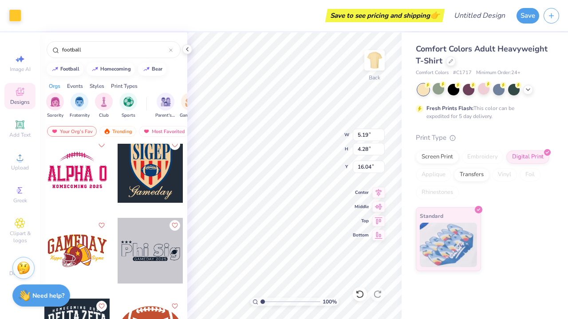
click at [83, 184] on div at bounding box center [77, 170] width 66 height 66
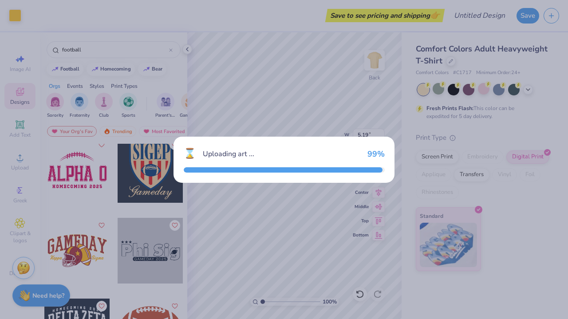
type input "9.54"
type input "5.88"
type input "3.00"
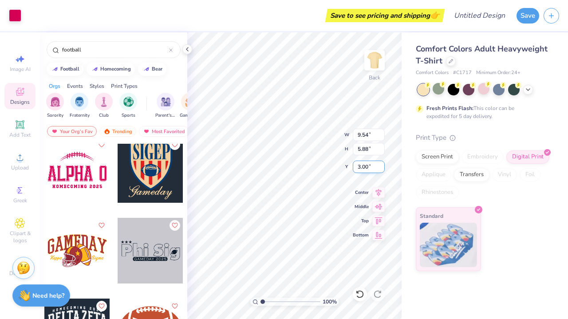
type input "5.10"
type input "3.14"
type input "7.13"
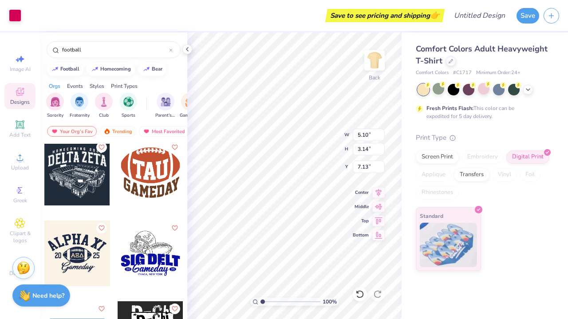
scroll to position [3073, 0]
click at [143, 183] on div at bounding box center [151, 172] width 66 height 66
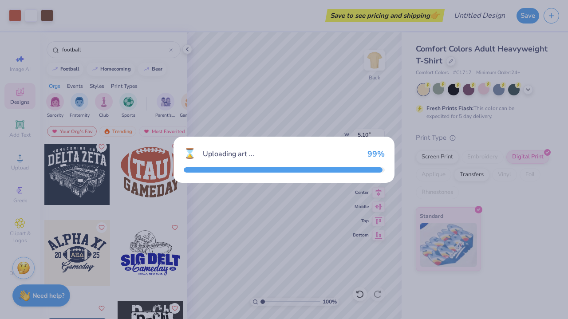
type input "9.46"
type input "8.09"
type input "3.00"
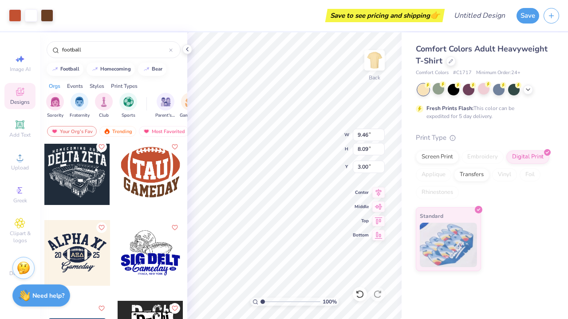
type input "4.70"
type input "4.02"
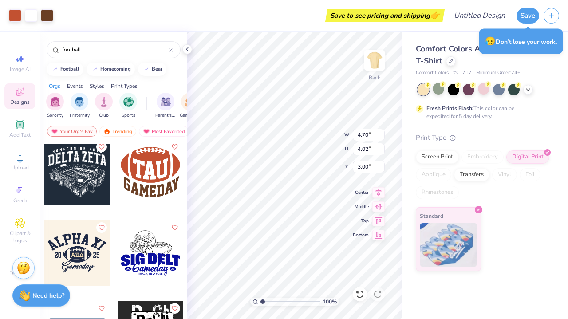
type input "11.41"
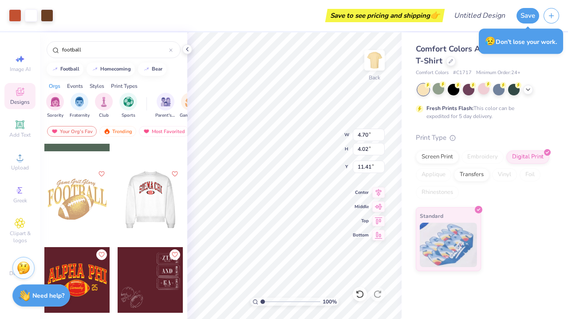
scroll to position [3697, 0]
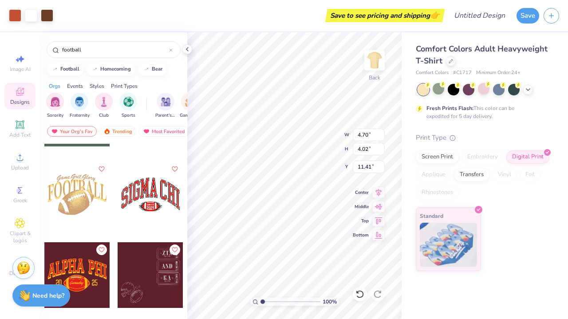
click at [158, 196] on div at bounding box center [151, 194] width 66 height 66
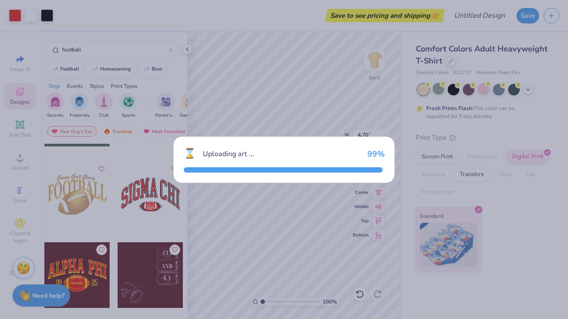
type input "11.28"
type input "6.50"
type input "3.00"
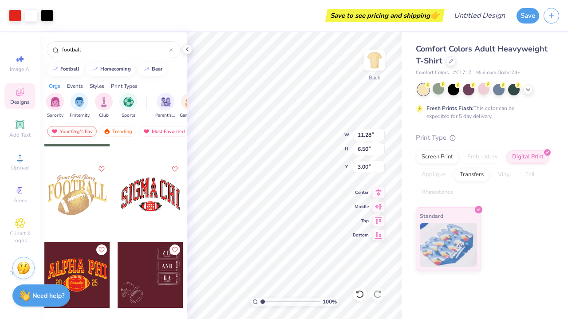
type input "5.37"
type input "3.09"
type input "21.41"
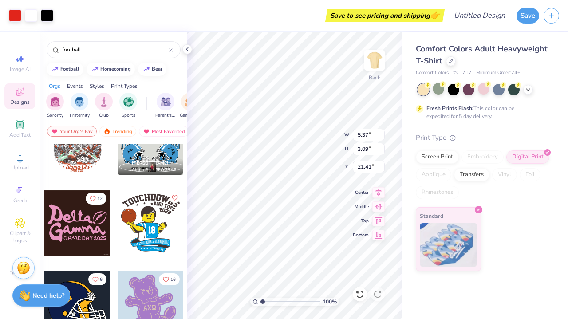
scroll to position [5042, 0]
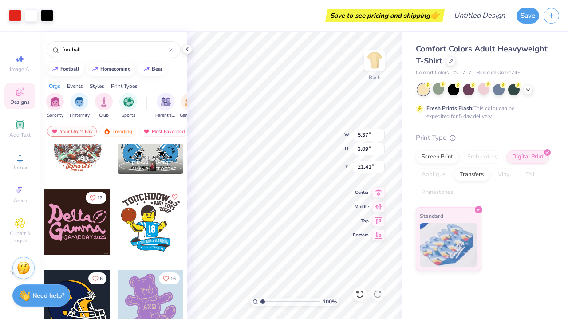
click at [96, 233] on div at bounding box center [77, 222] width 66 height 66
click at [88, 229] on div at bounding box center [11, 222] width 197 height 66
click at [88, 229] on div at bounding box center [77, 222] width 66 height 66
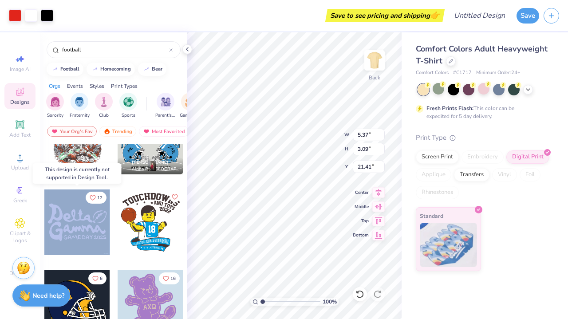
click at [88, 229] on div at bounding box center [77, 222] width 66 height 66
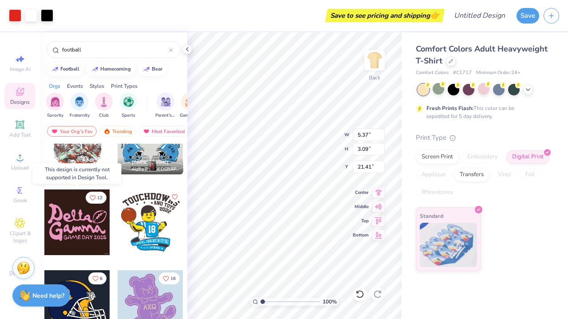
click at [88, 230] on div at bounding box center [77, 222] width 66 height 66
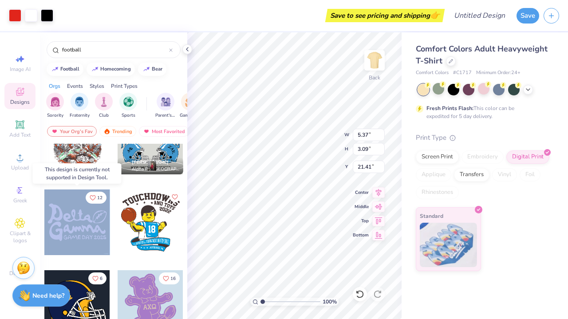
click at [88, 230] on div at bounding box center [77, 222] width 66 height 66
click at [104, 229] on div at bounding box center [77, 222] width 66 height 66
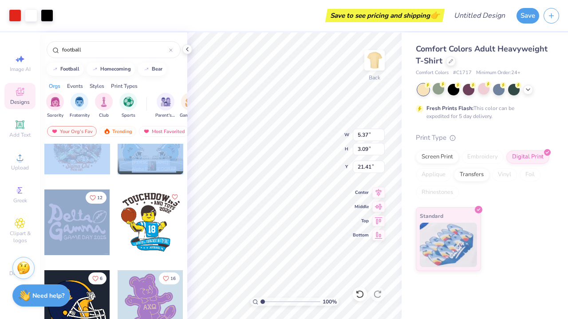
drag, startPoint x: 80, startPoint y: 222, endPoint x: 115, endPoint y: 220, distance: 35.1
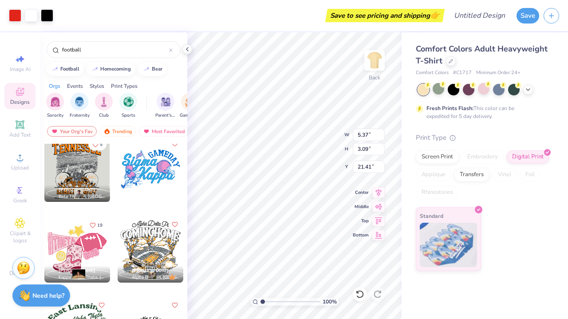
scroll to position [6051, 0]
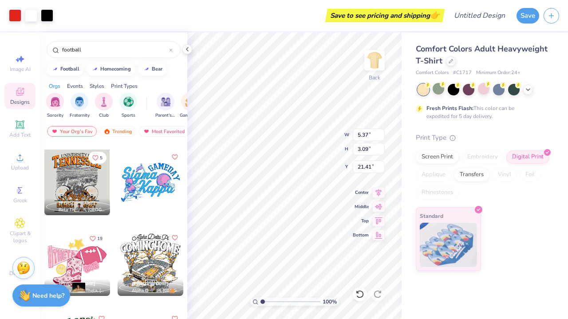
click at [135, 188] on div at bounding box center [151, 183] width 66 height 66
type input "10.61"
type input "7.44"
type input "3.00"
type input "5.36"
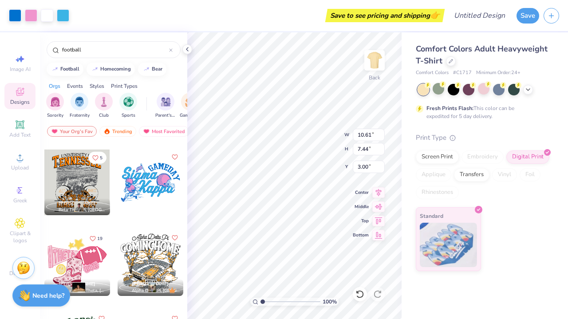
type input "3.75"
type input "16.57"
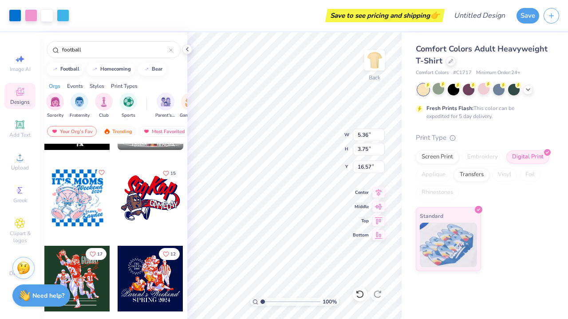
scroll to position [7167, 0]
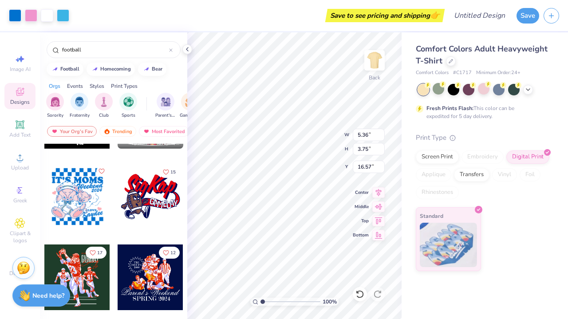
click at [146, 213] on div at bounding box center [151, 197] width 66 height 66
type input "10.42"
type input "7.97"
type input "3.00"
type input "4.73"
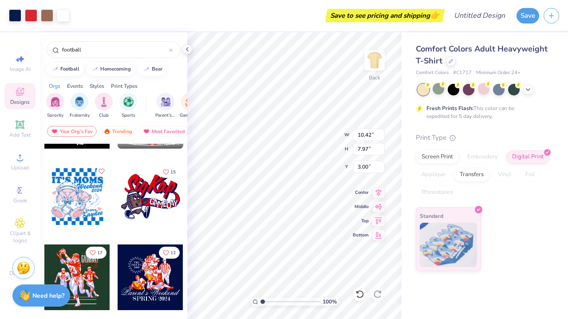
type input "3.62"
type input "20.88"
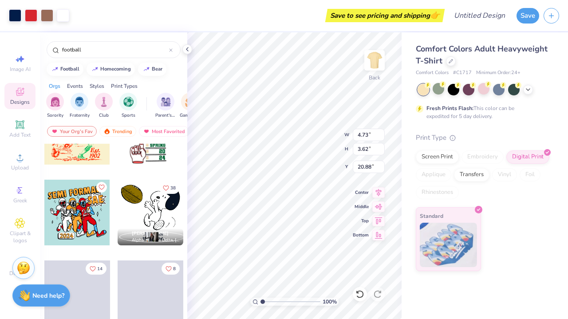
scroll to position [7400, 0]
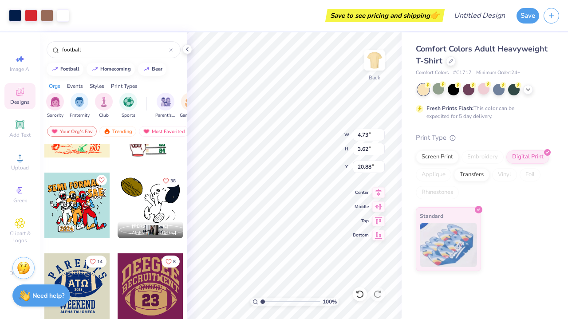
type input "6.29"
type input "1.39"
type input "4.11"
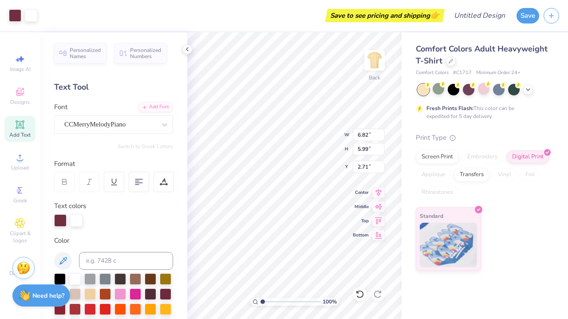
type input "3.78"
type input "3.32"
type input "0.50"
click at [18, 102] on span "Designs" at bounding box center [20, 101] width 20 height 7
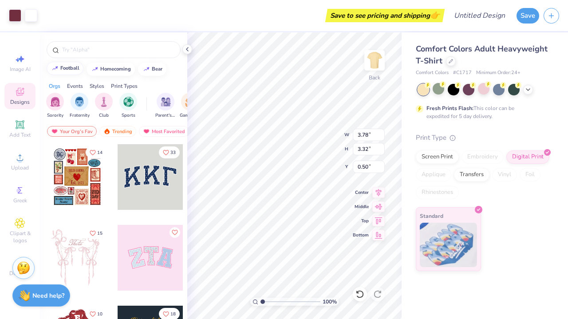
click at [72, 73] on button "football" at bounding box center [65, 68] width 37 height 13
type input "football"
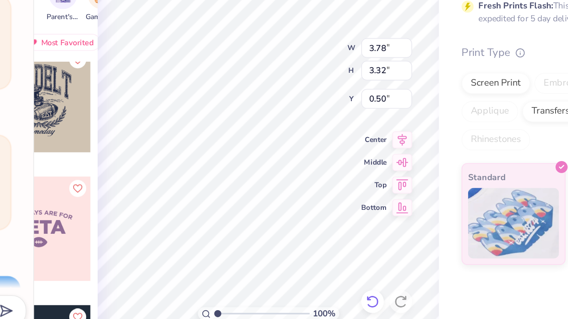
scroll to position [331, 0]
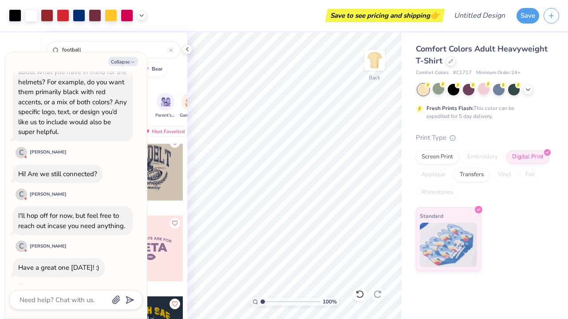
click at [16, 56] on div "Collapse How can we help you? Puff ink screen print supports a maximum of 4 col…" at bounding box center [76, 185] width 142 height 266
click at [17, 59] on div "Collapse" at bounding box center [75, 61] width 133 height 9
click at [115, 62] on button "Collapse" at bounding box center [123, 61] width 30 height 9
type textarea "x"
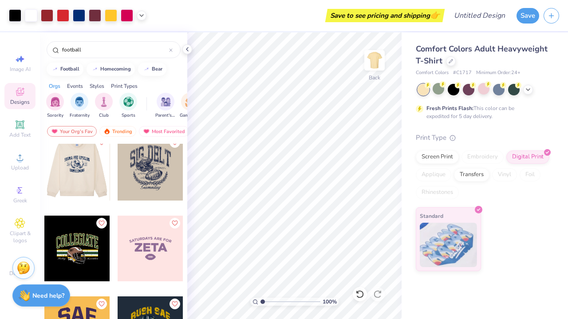
click at [44, 173] on div at bounding box center [12, 168] width 66 height 66
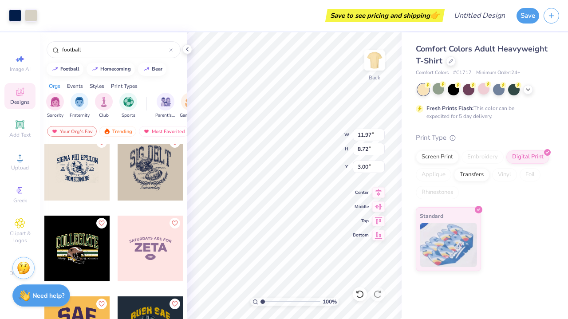
type input "4.65"
type input "3.39"
type input "1.06"
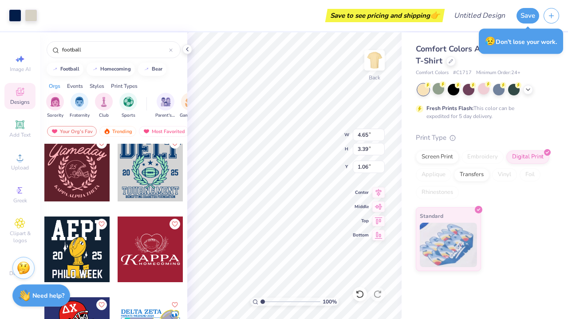
scroll to position [8561, 0]
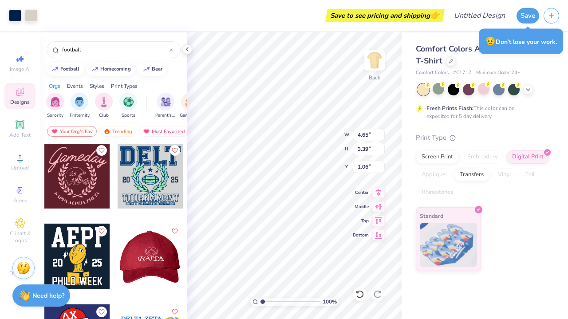
click at [83, 179] on div at bounding box center [77, 176] width 66 height 66
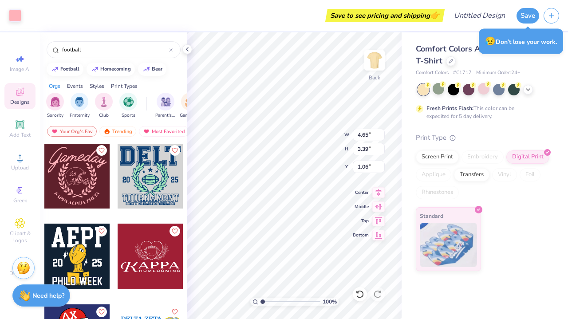
type input "3.76"
type input "3.70"
type input "4.06"
type input "3.09"
type input "3.05"
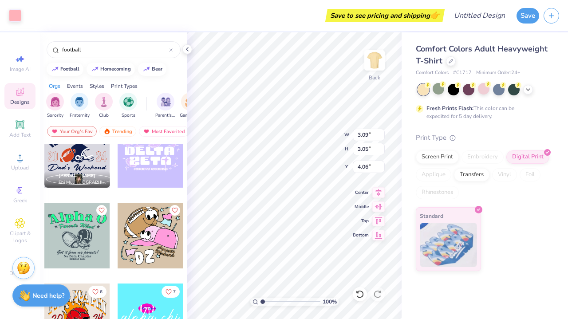
scroll to position [9228, 0]
click at [145, 241] on div at bounding box center [151, 235] width 66 height 66
type input "9.44"
type input "9.29"
type input "3.00"
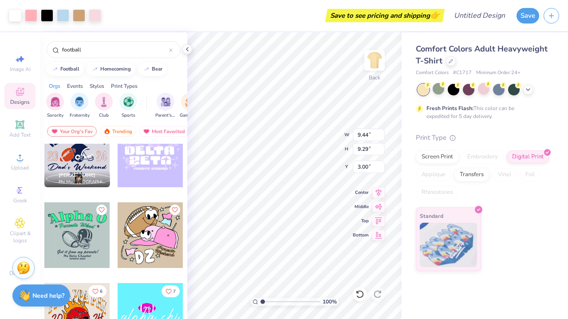
type input "3.38"
type input "3.33"
type input "7.69"
type input "2.82"
type input "2.77"
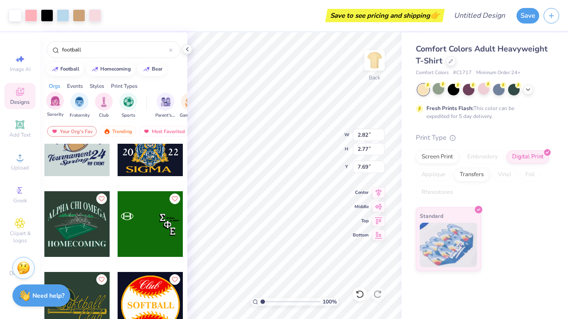
scroll to position [9885, 0]
click at [57, 102] on img "filter for Sorority" at bounding box center [55, 101] width 10 height 10
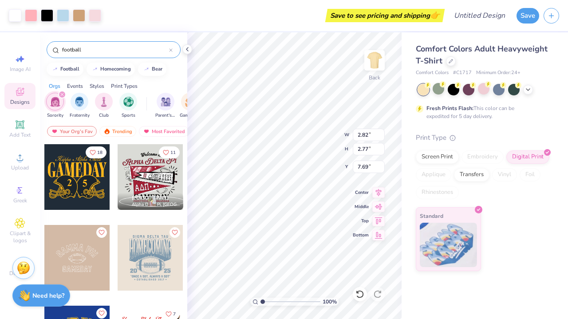
click at [93, 49] on input "football" at bounding box center [115, 49] width 108 height 9
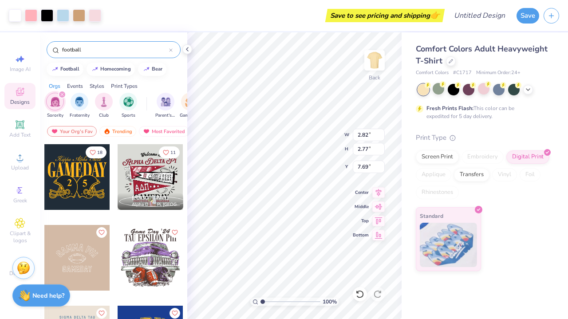
click at [173, 51] on div "football" at bounding box center [114, 49] width 134 height 17
click at [171, 50] on icon at bounding box center [170, 50] width 3 height 3
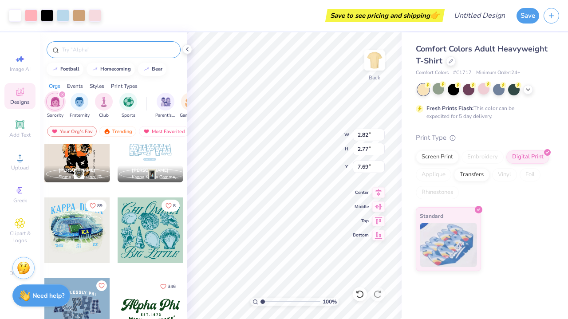
scroll to position [680, 0]
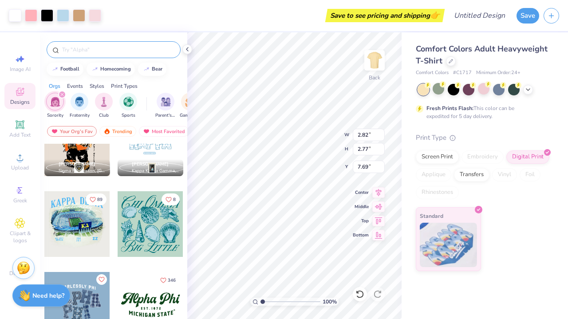
type input "3.79"
type input "3.72"
type input "5.24"
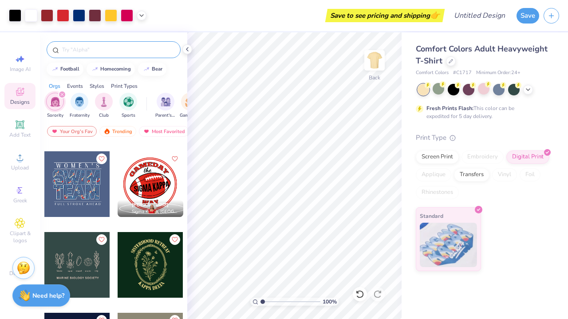
scroll to position [10492, 0]
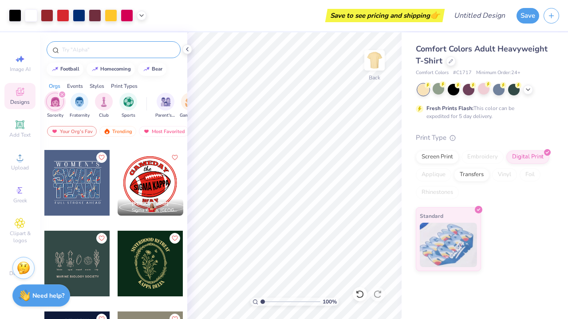
click at [154, 177] on div at bounding box center [151, 183] width 66 height 66
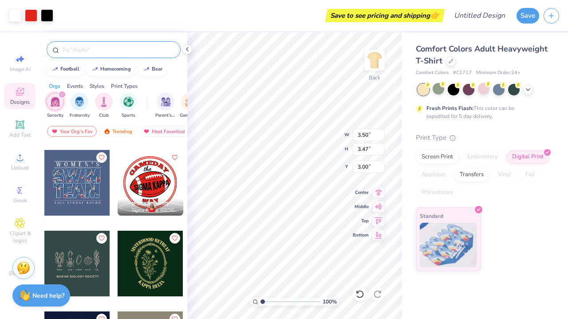
type input "9.67"
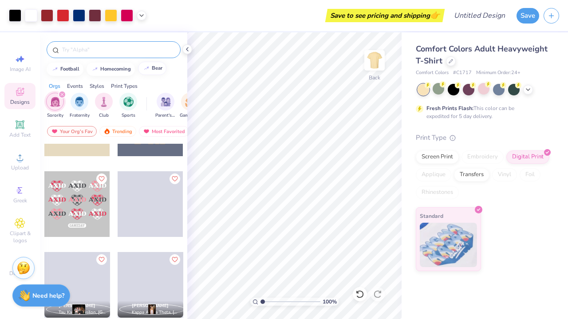
scroll to position [13142, 0]
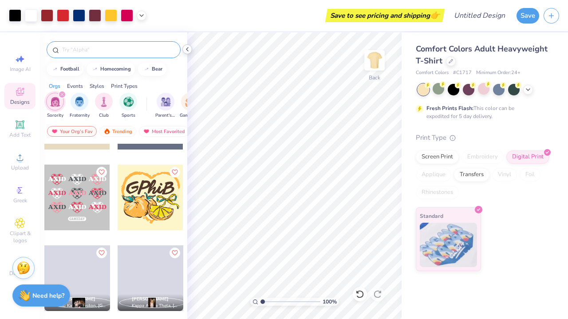
click at [185, 49] on icon at bounding box center [187, 49] width 7 height 7
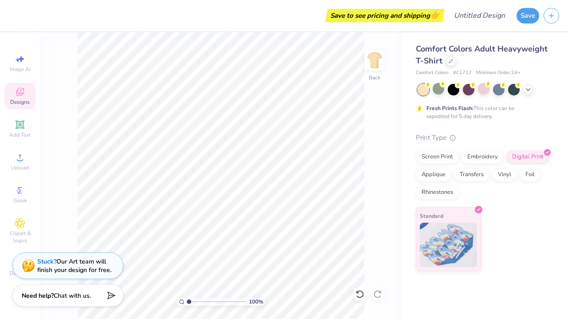
click at [17, 92] on icon at bounding box center [19, 93] width 7 height 6
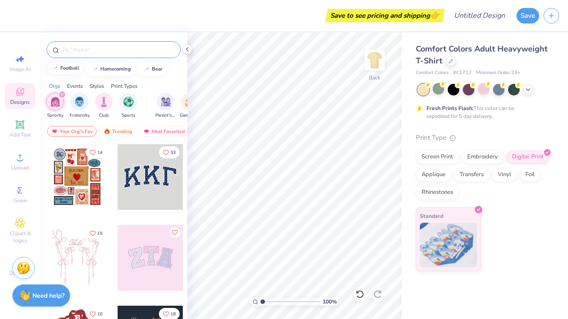
click at [75, 74] on button "football" at bounding box center [65, 68] width 37 height 13
type input "football"
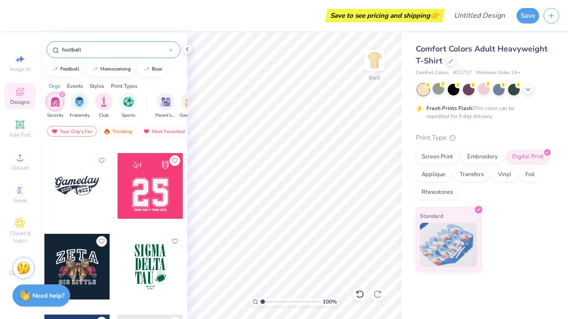
scroll to position [1930, 0]
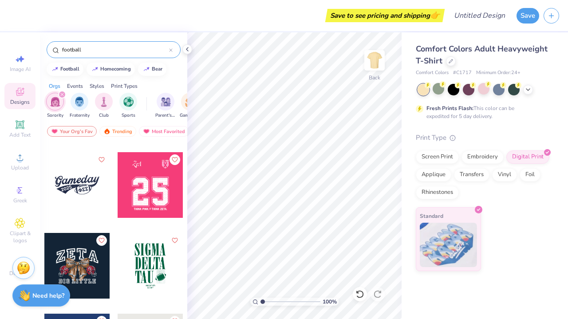
click at [85, 193] on div at bounding box center [77, 185] width 66 height 66
type input "5.34"
type input "2.33"
type input "1.45"
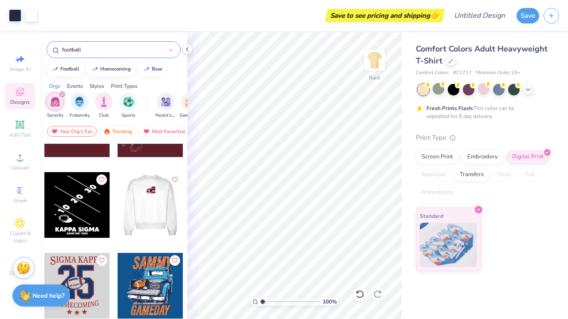
scroll to position [3853, 0]
